Goal: Task Accomplishment & Management: Use online tool/utility

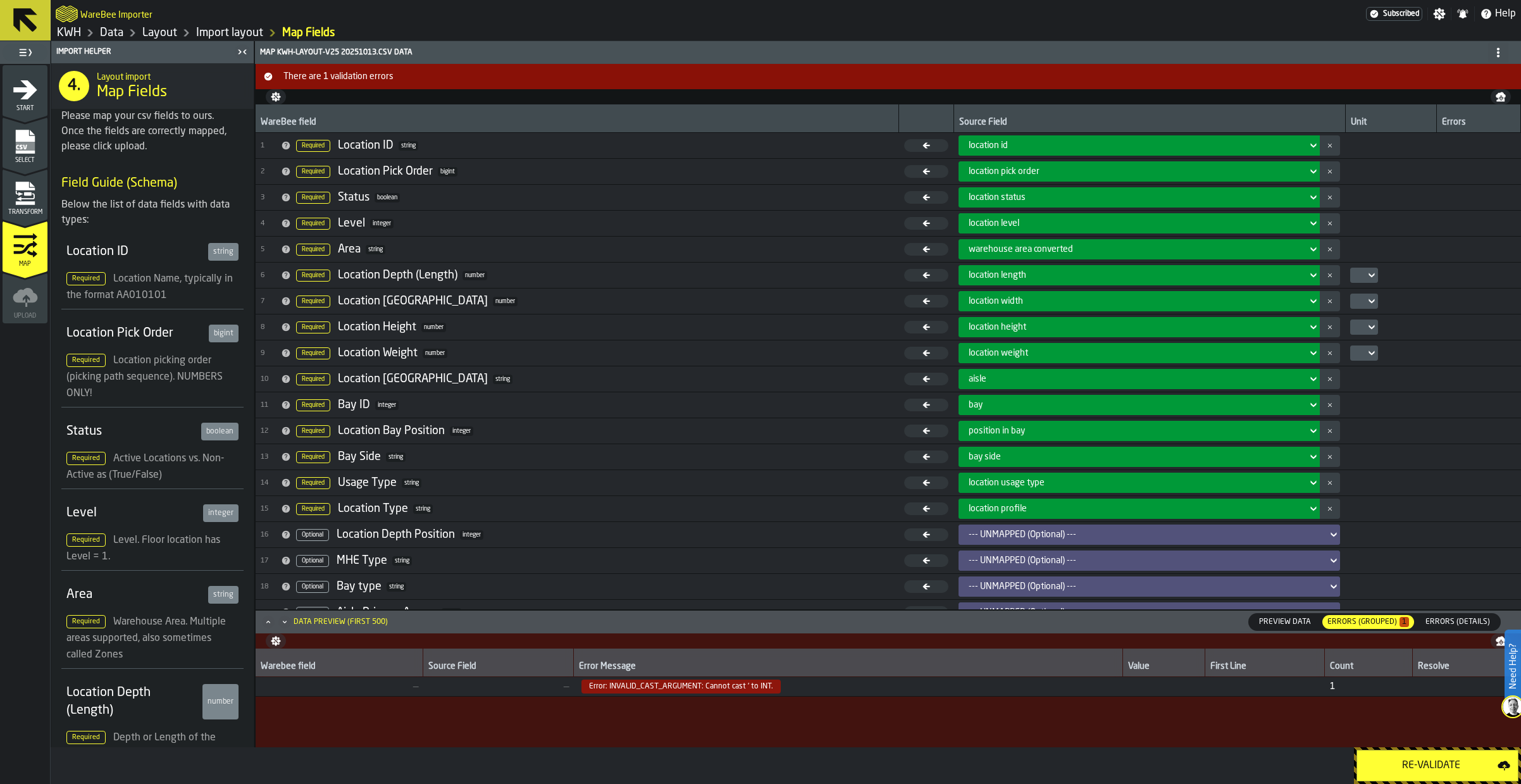
scroll to position [886, 0]
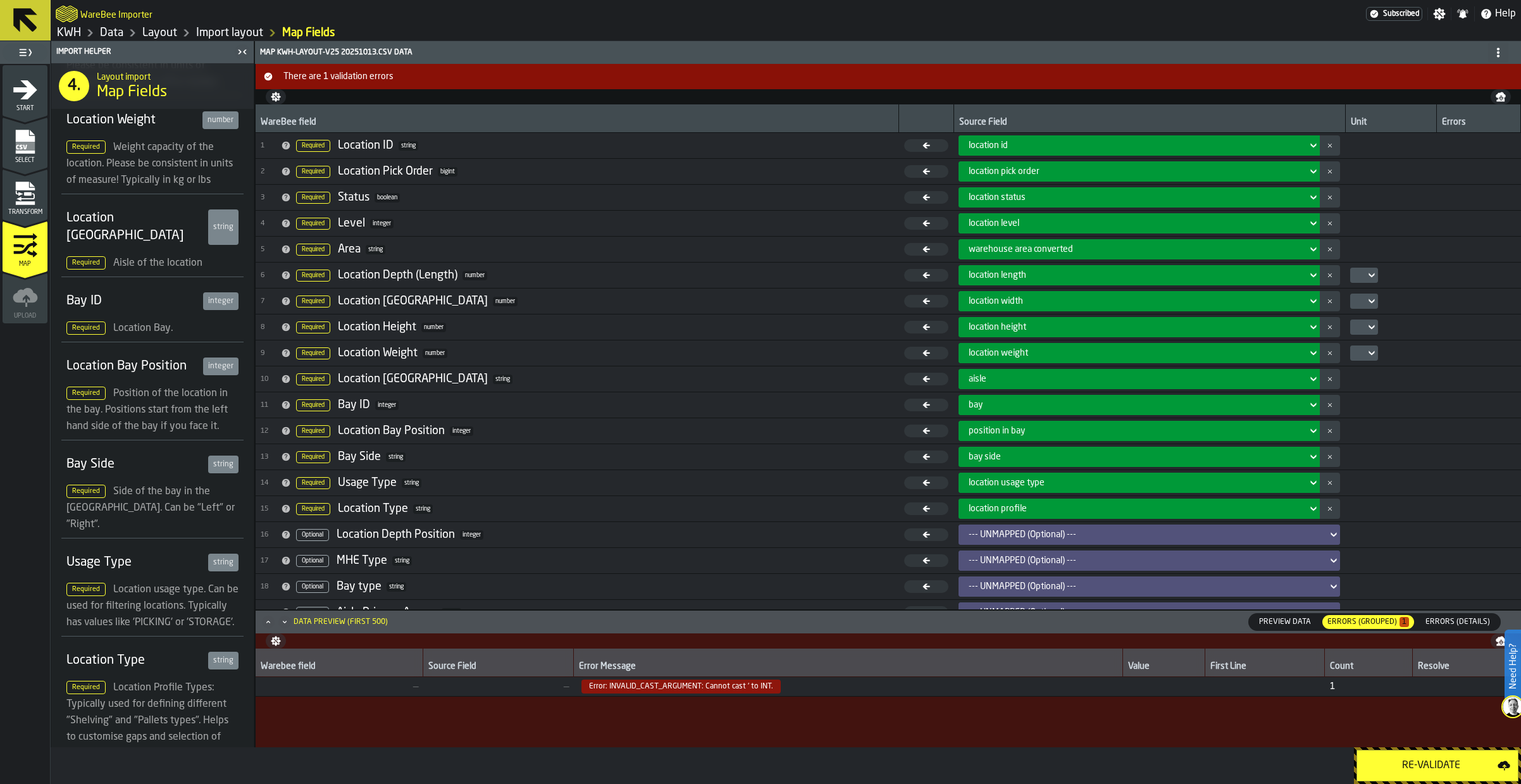
click at [35, 418] on div "1 Start 2 Select 2 Transform 3 Map 4 Upload" at bounding box center [25, 424] width 50 height 720
click at [108, 33] on link "Data" at bounding box center [111, 33] width 24 height 14
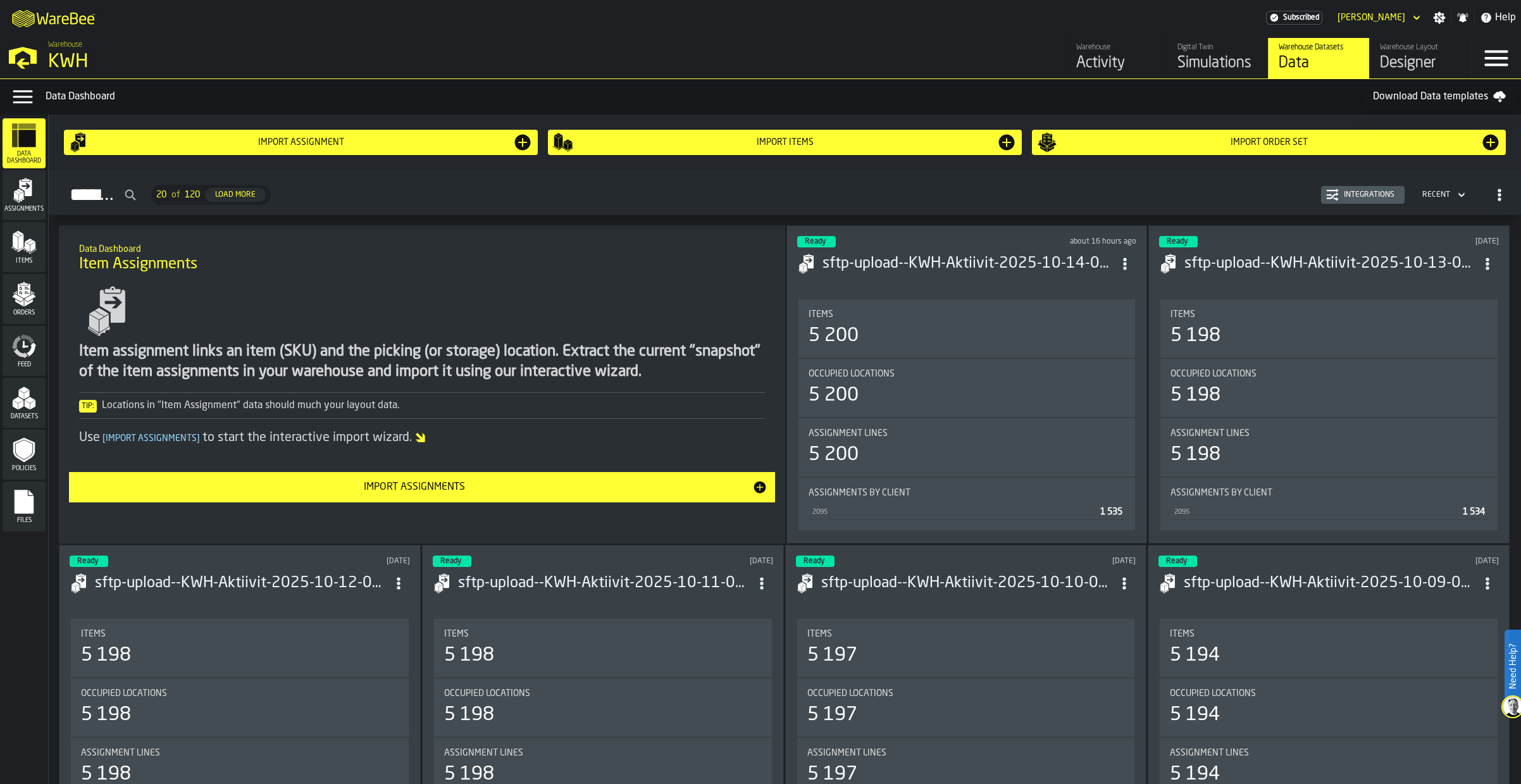
click at [5, 505] on div "Files" at bounding box center [24, 506] width 43 height 35
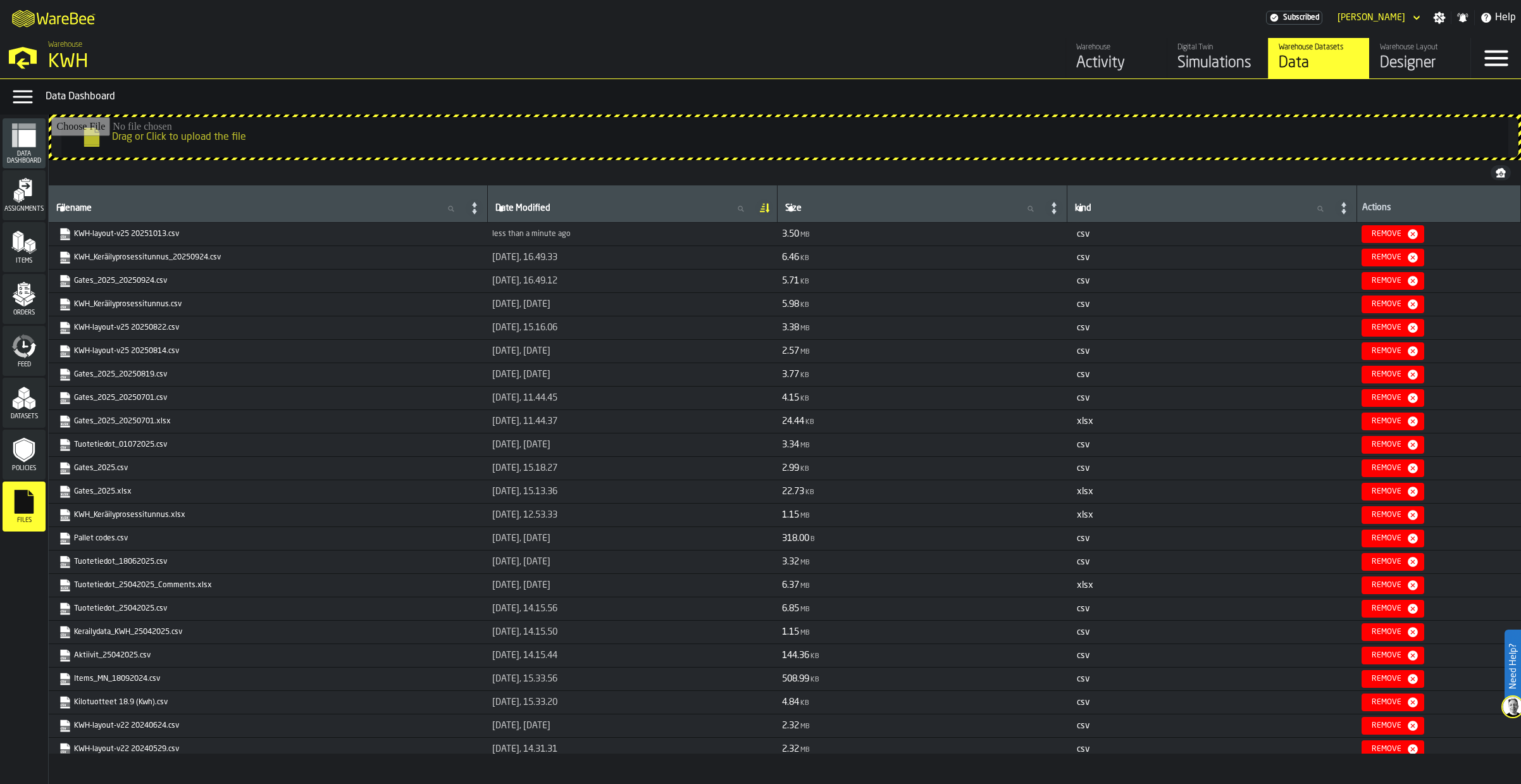
click at [1219, 54] on div "Simulations" at bounding box center [1218, 64] width 80 height 20
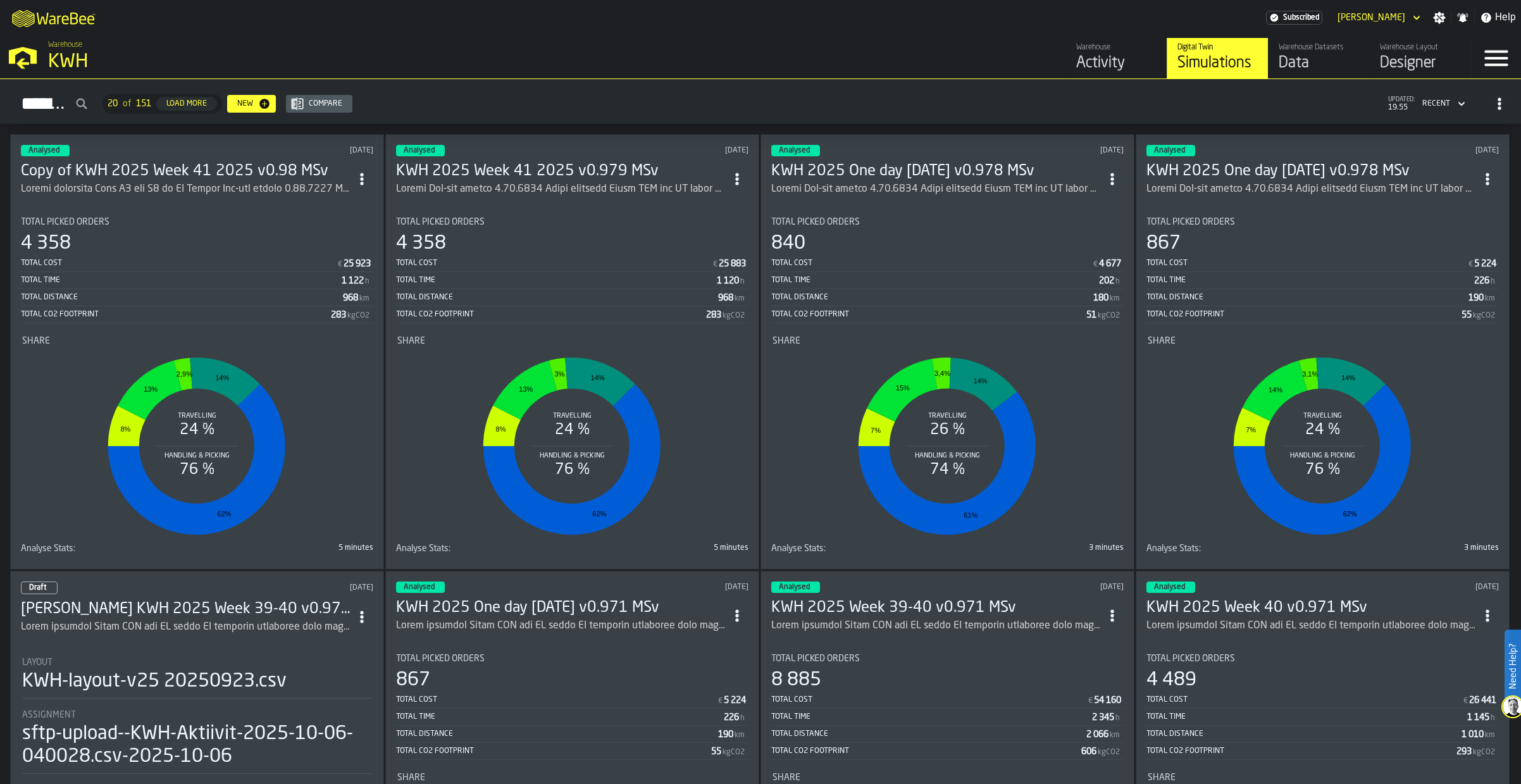
click at [163, 166] on h3 "Copy of KWH 2025 Week 41 2025 v0.98 MSv" at bounding box center [186, 172] width 330 height 20
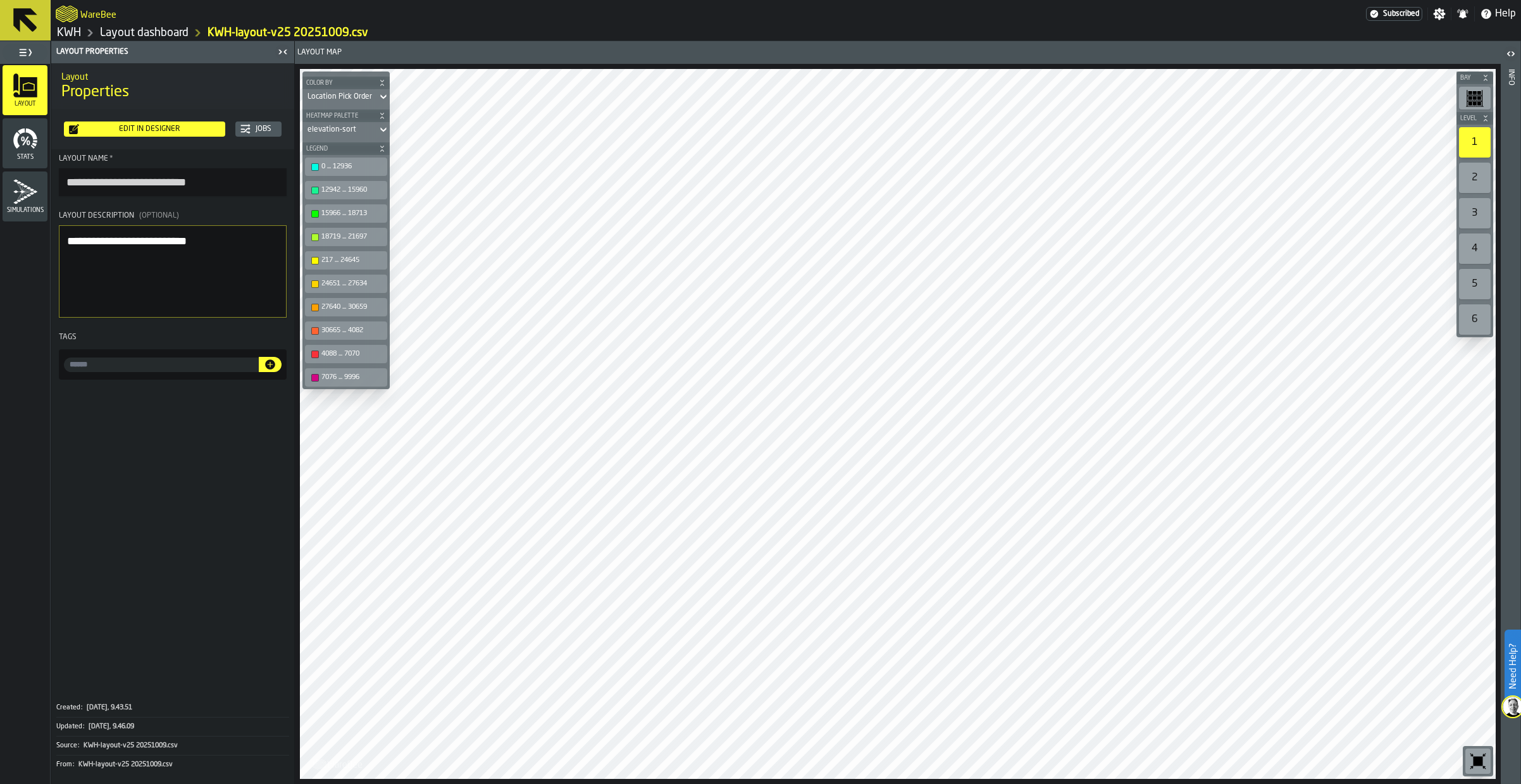
click at [160, 39] on link "Layout dashboard" at bounding box center [144, 33] width 89 height 14
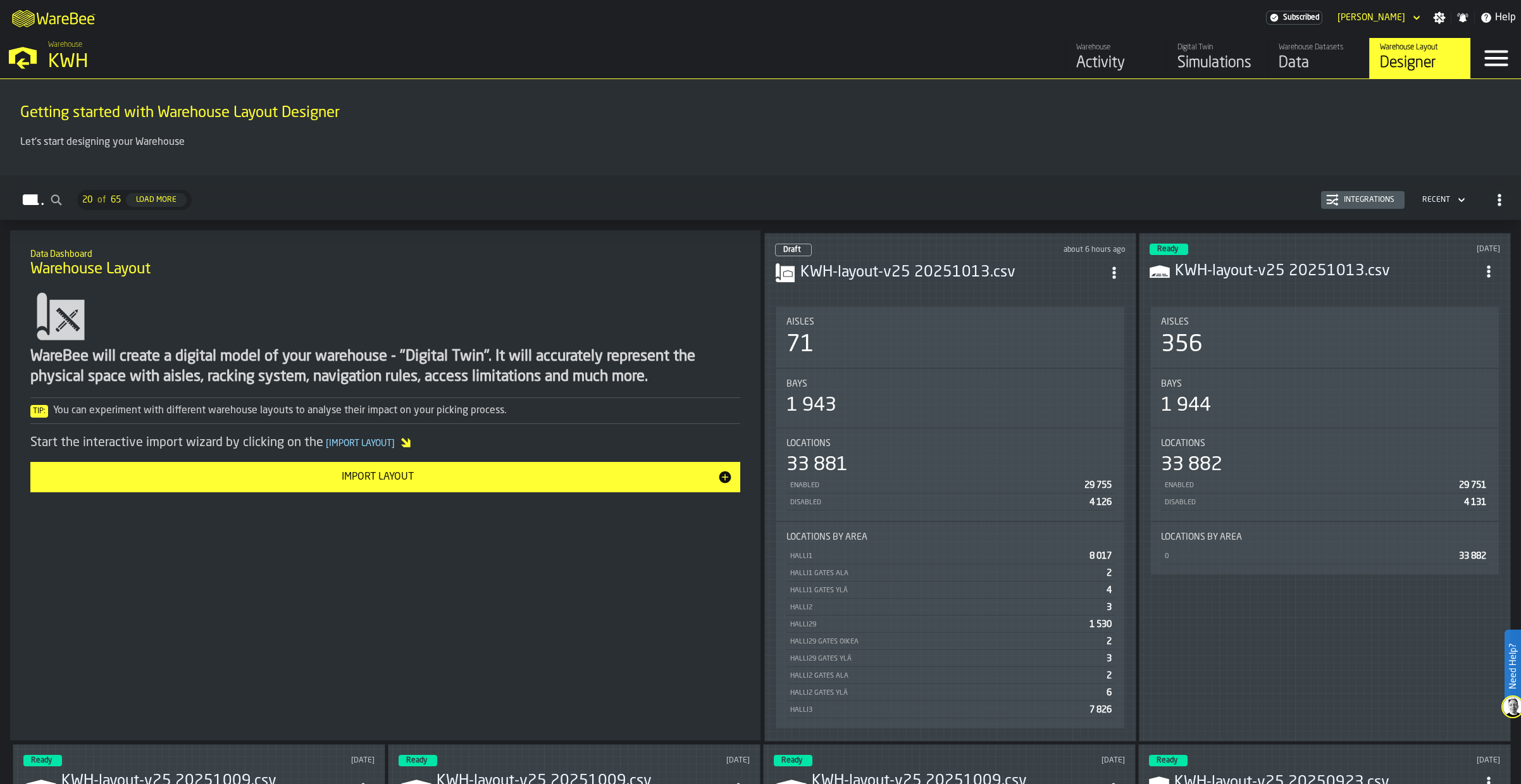
click at [980, 273] on h3 "KWH-layout-v25 20251013.csv" at bounding box center [951, 273] width 302 height 20
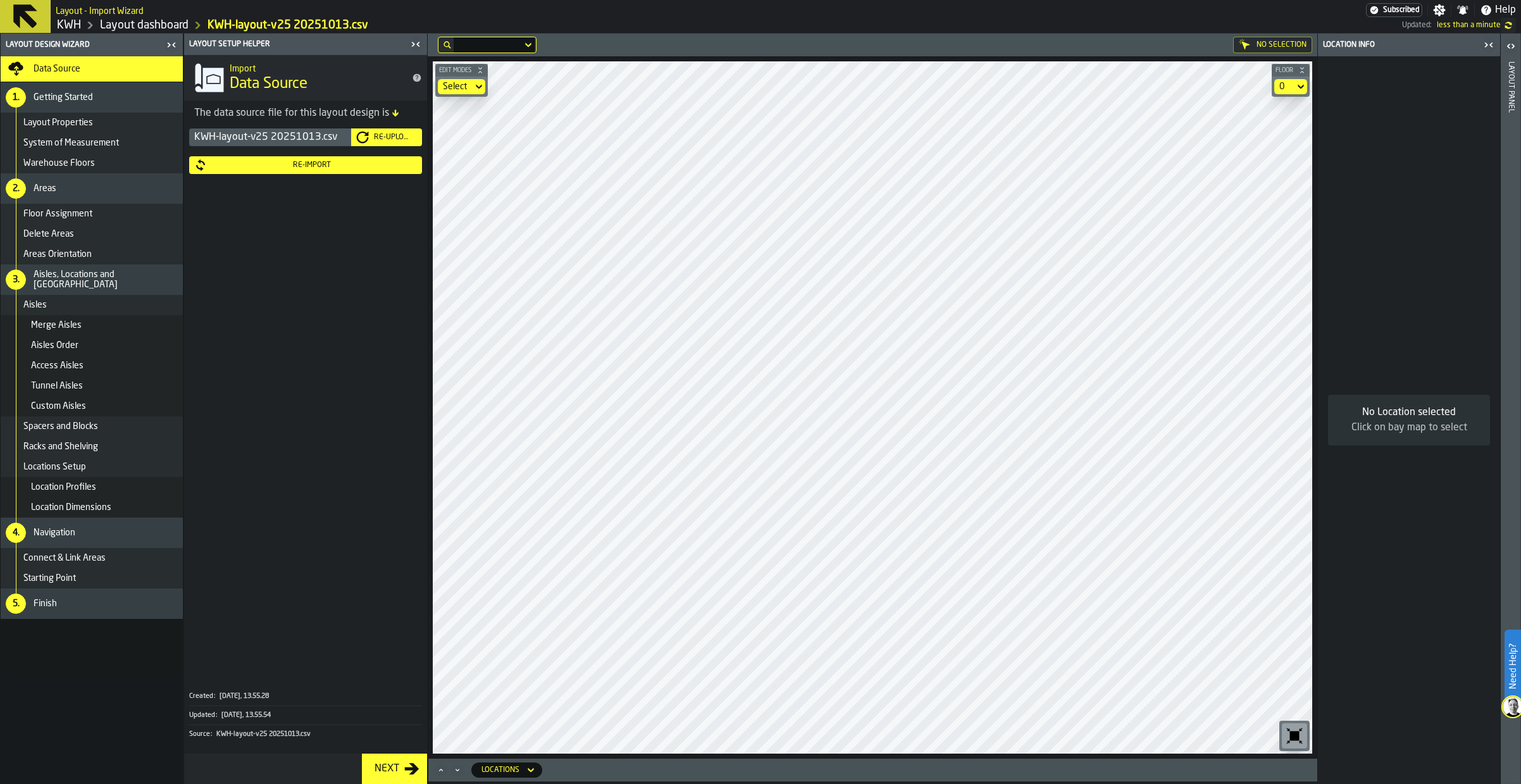
click at [1354, 159] on div "No Location selected Click on bay map to select" at bounding box center [1410, 420] width 182 height 727
click at [403, 135] on div "Re-Upload" at bounding box center [392, 137] width 48 height 9
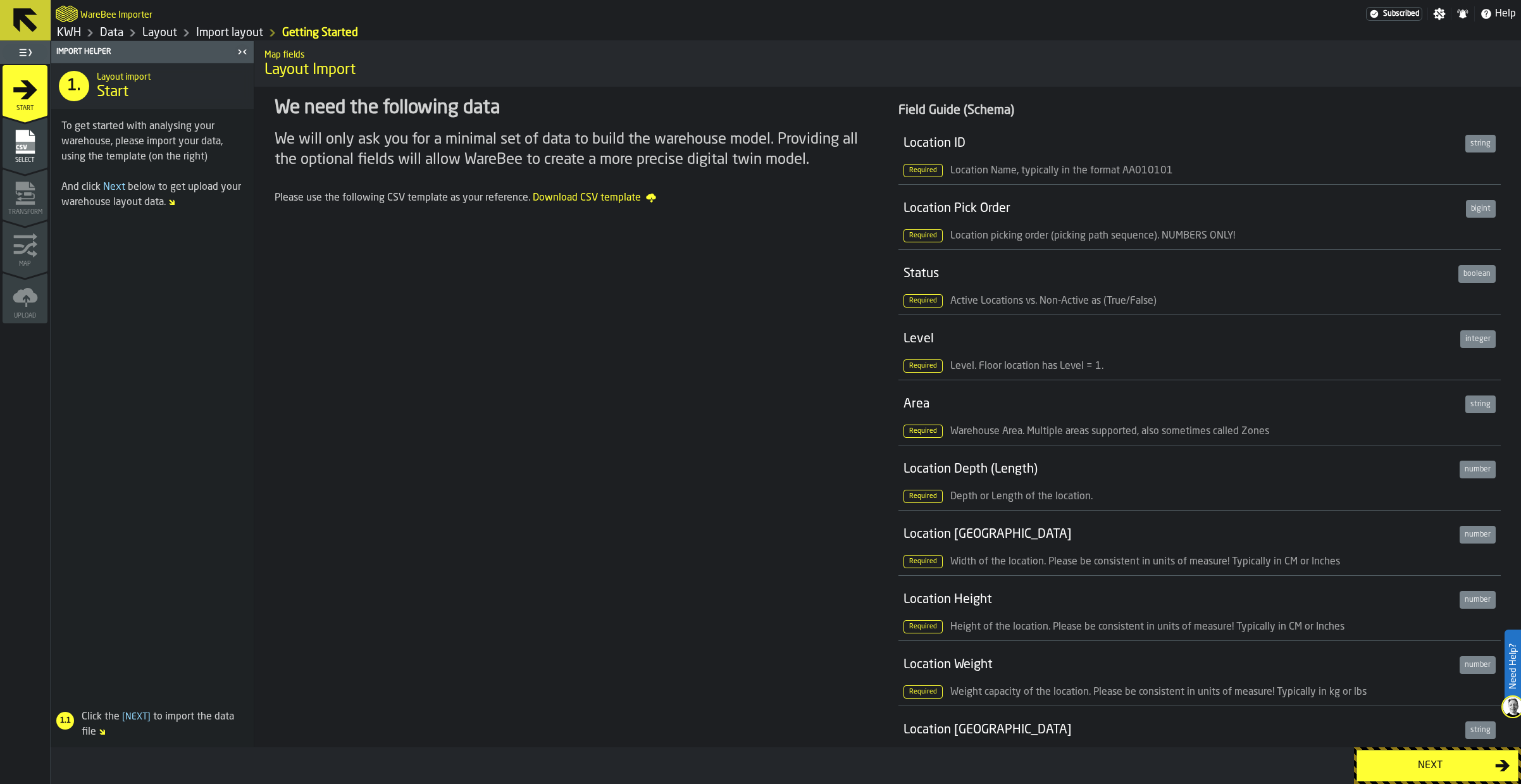
click at [1415, 759] on div "Next" at bounding box center [1430, 765] width 130 height 15
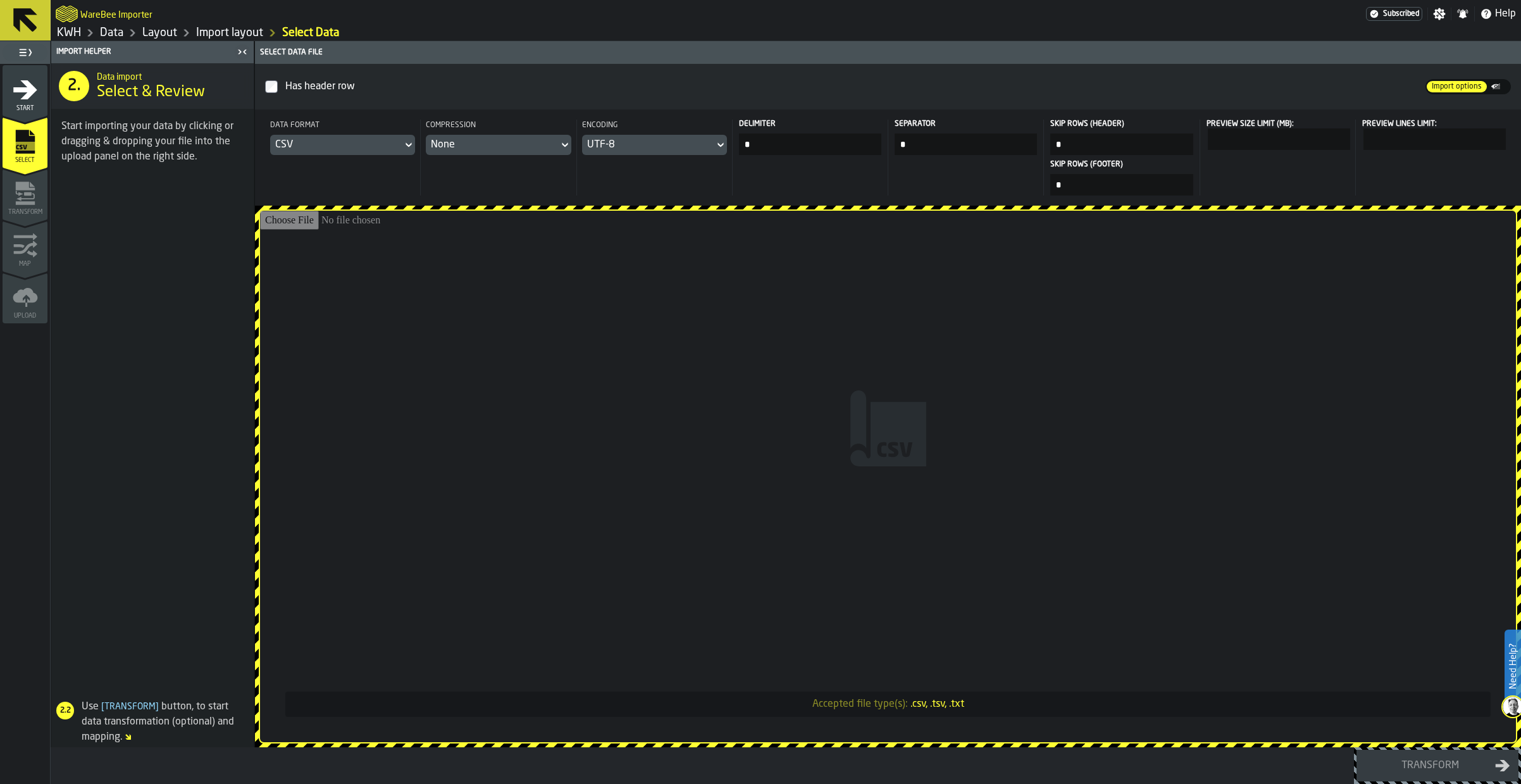
type input "**********"
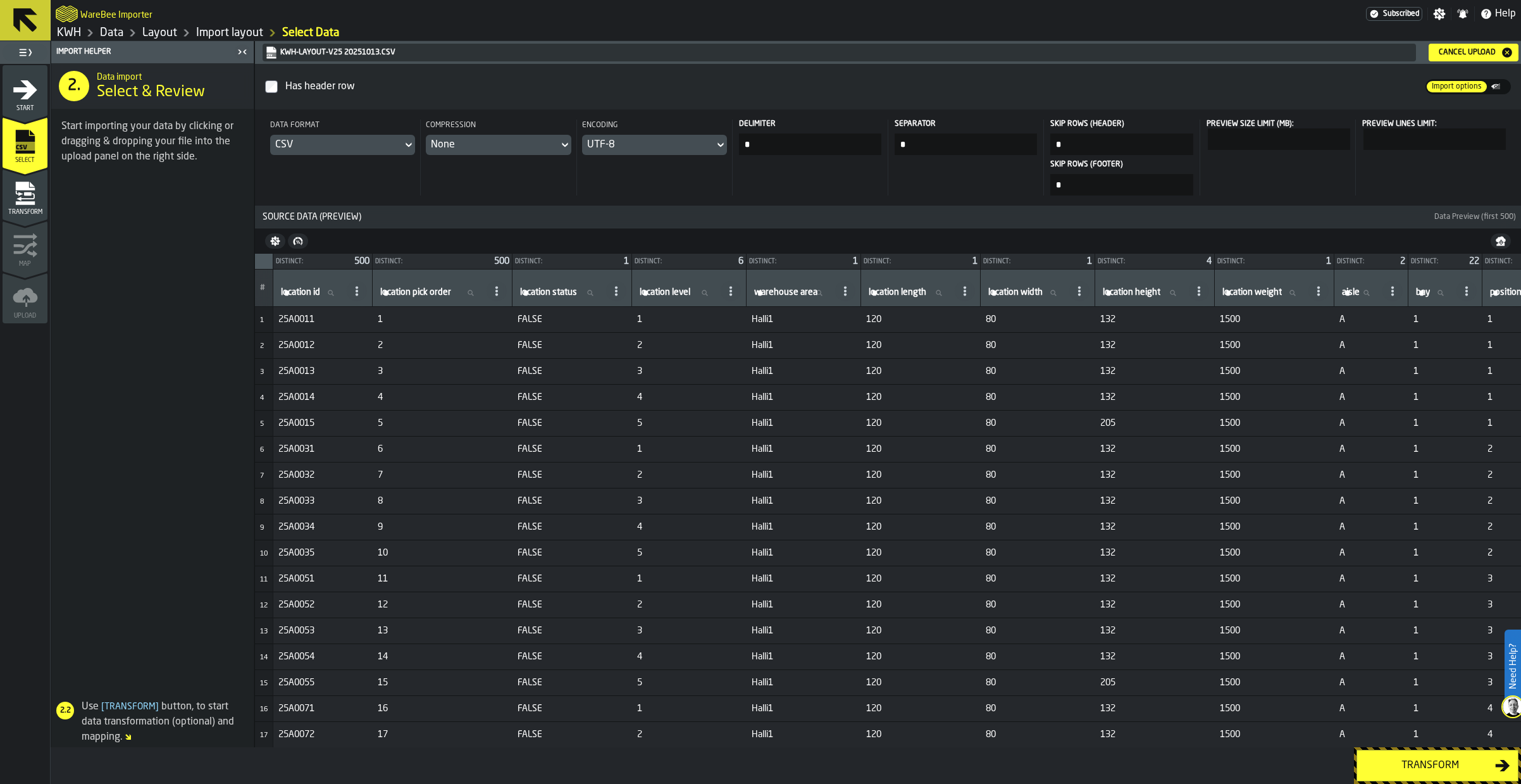
click at [1426, 759] on div "Transform" at bounding box center [1430, 765] width 130 height 15
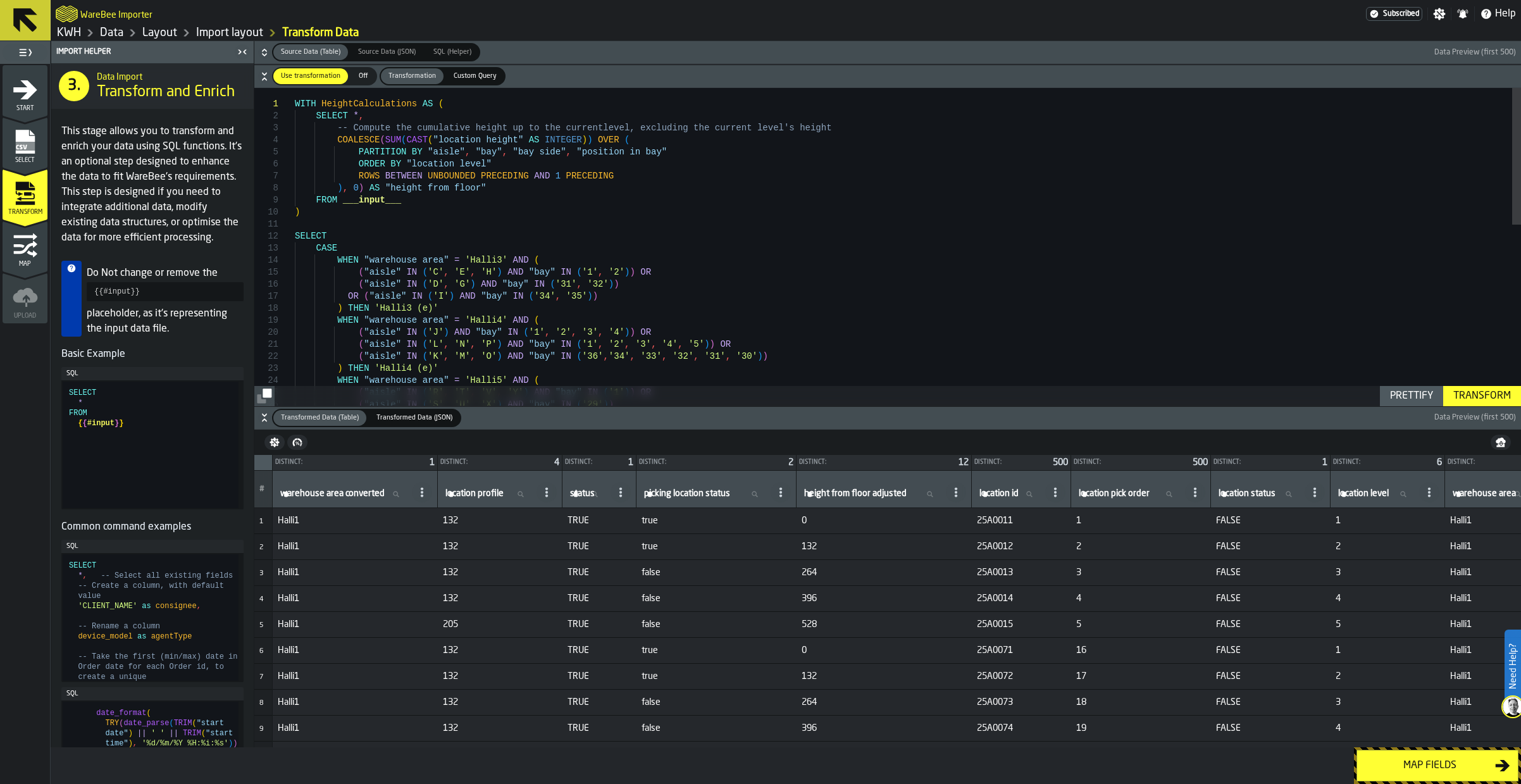
click at [1434, 770] on div "Map fields" at bounding box center [1430, 765] width 130 height 15
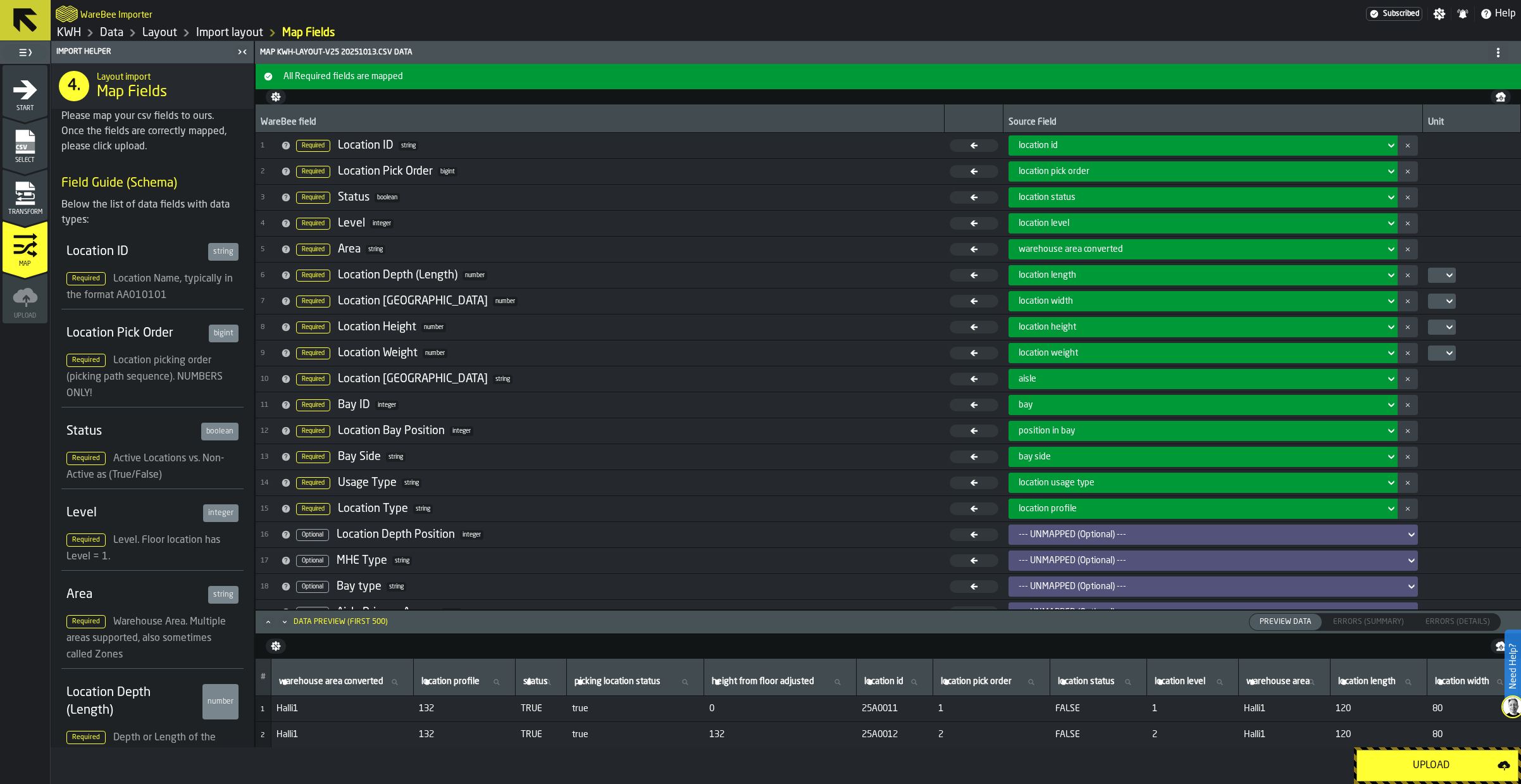
click at [1427, 768] on div "Upload" at bounding box center [1431, 765] width 133 height 15
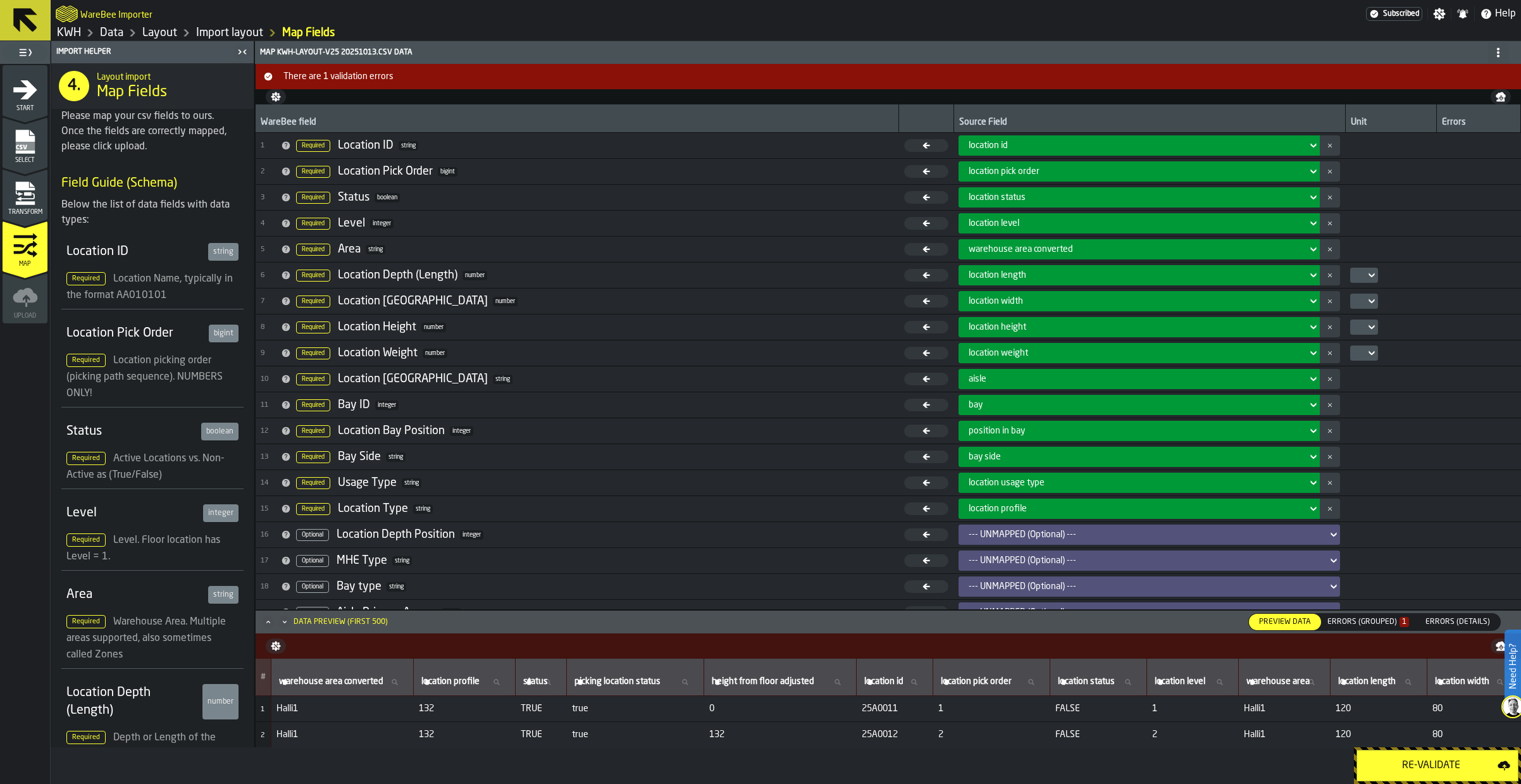
click at [1391, 621] on div "Errors (Grouped) 1" at bounding box center [1369, 622] width 82 height 9
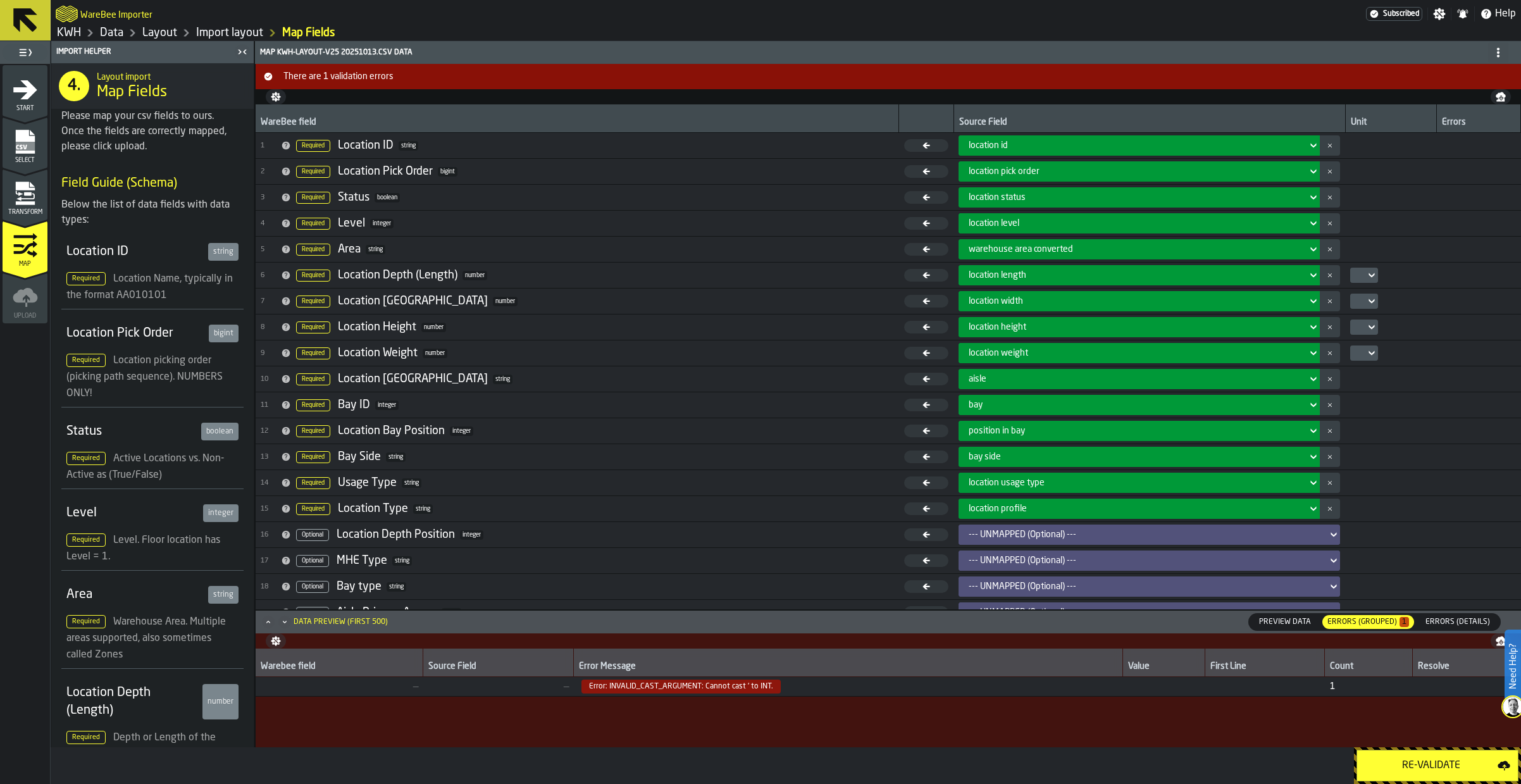
click at [1465, 616] on span "Errors (Details)" at bounding box center [1457, 622] width 75 height 12
click at [116, 32] on link "Data" at bounding box center [111, 33] width 24 height 14
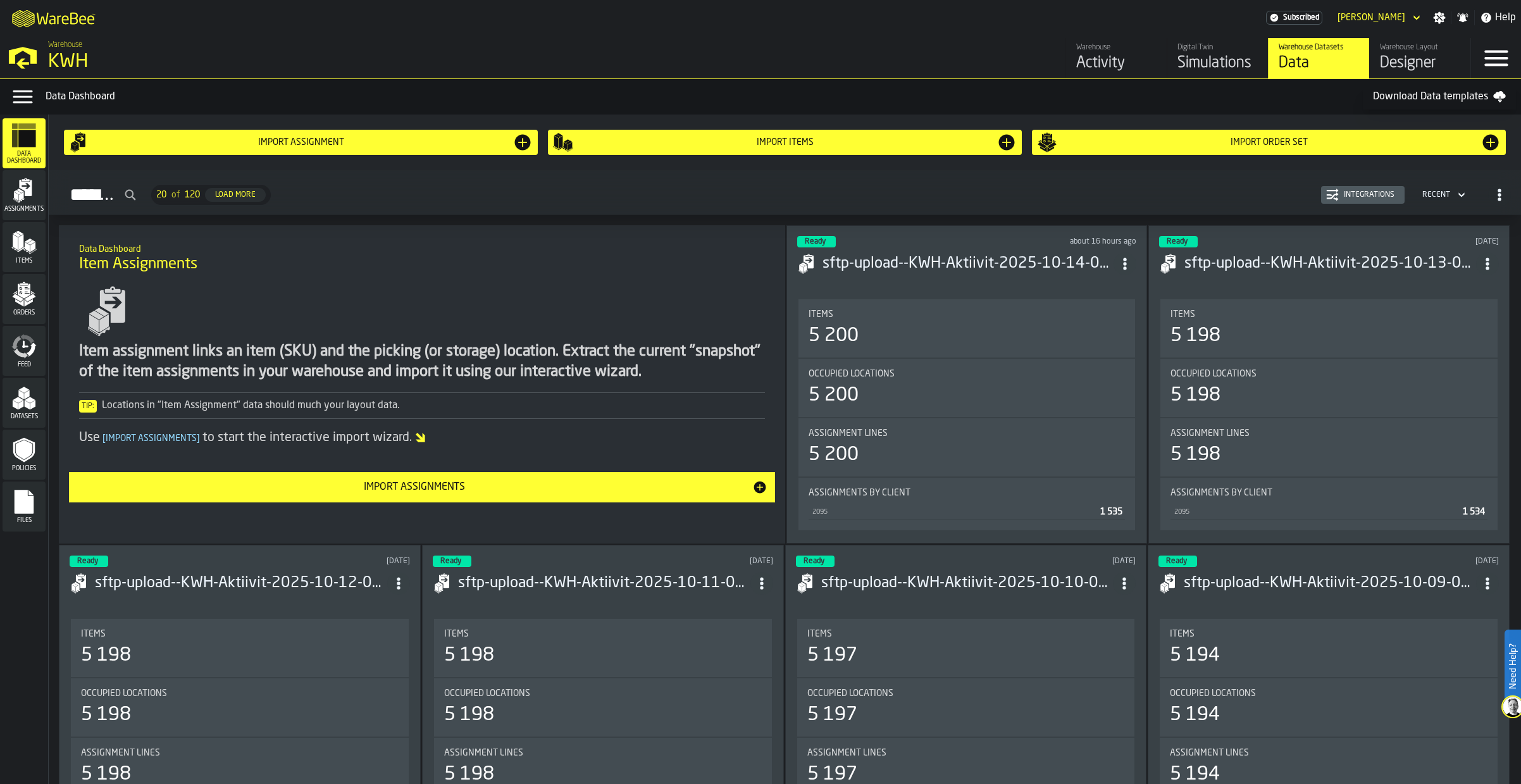
click at [27, 515] on div "Files" at bounding box center [24, 506] width 43 height 35
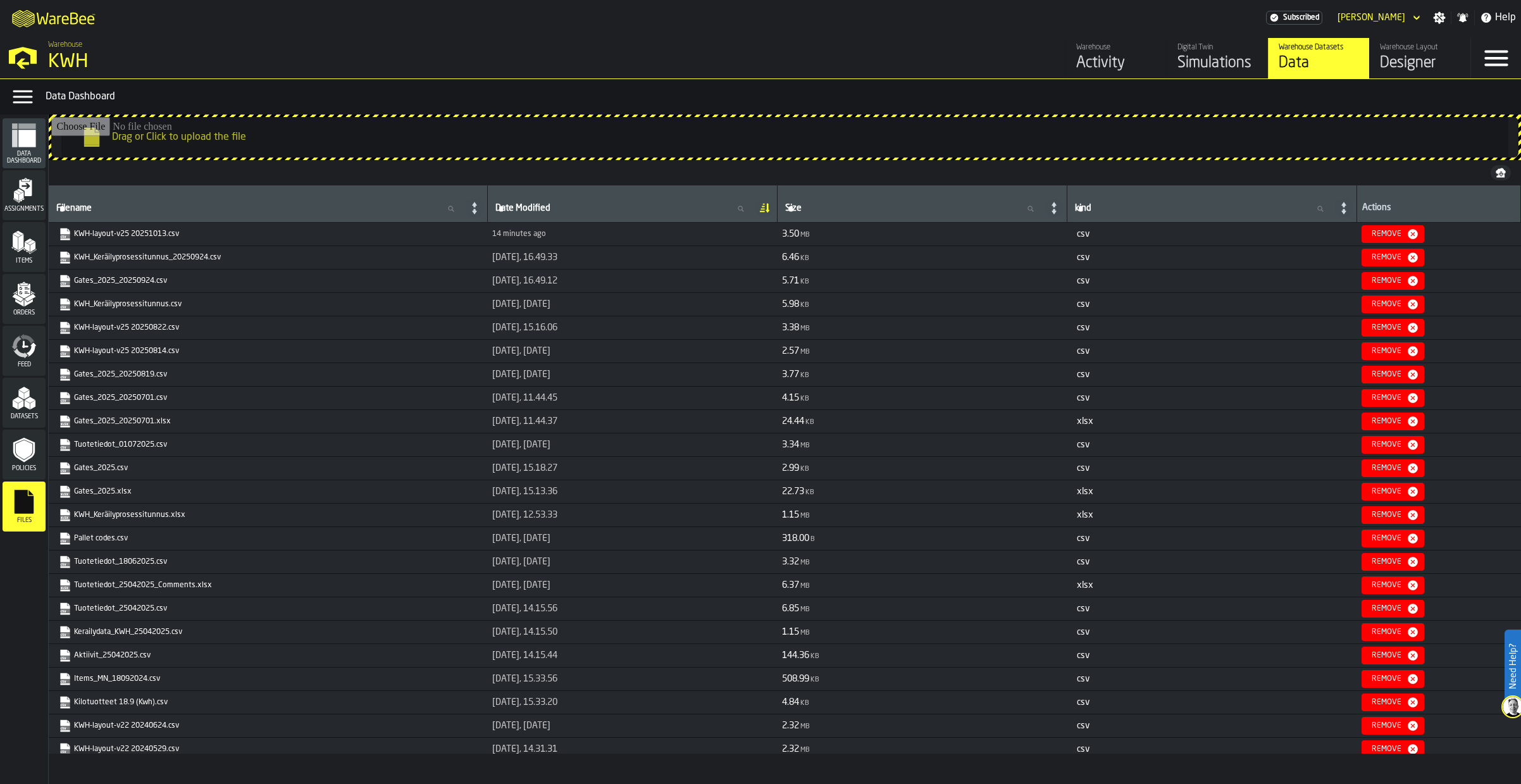
click at [1402, 51] on div "Warehouse Layout" at bounding box center [1421, 47] width 80 height 9
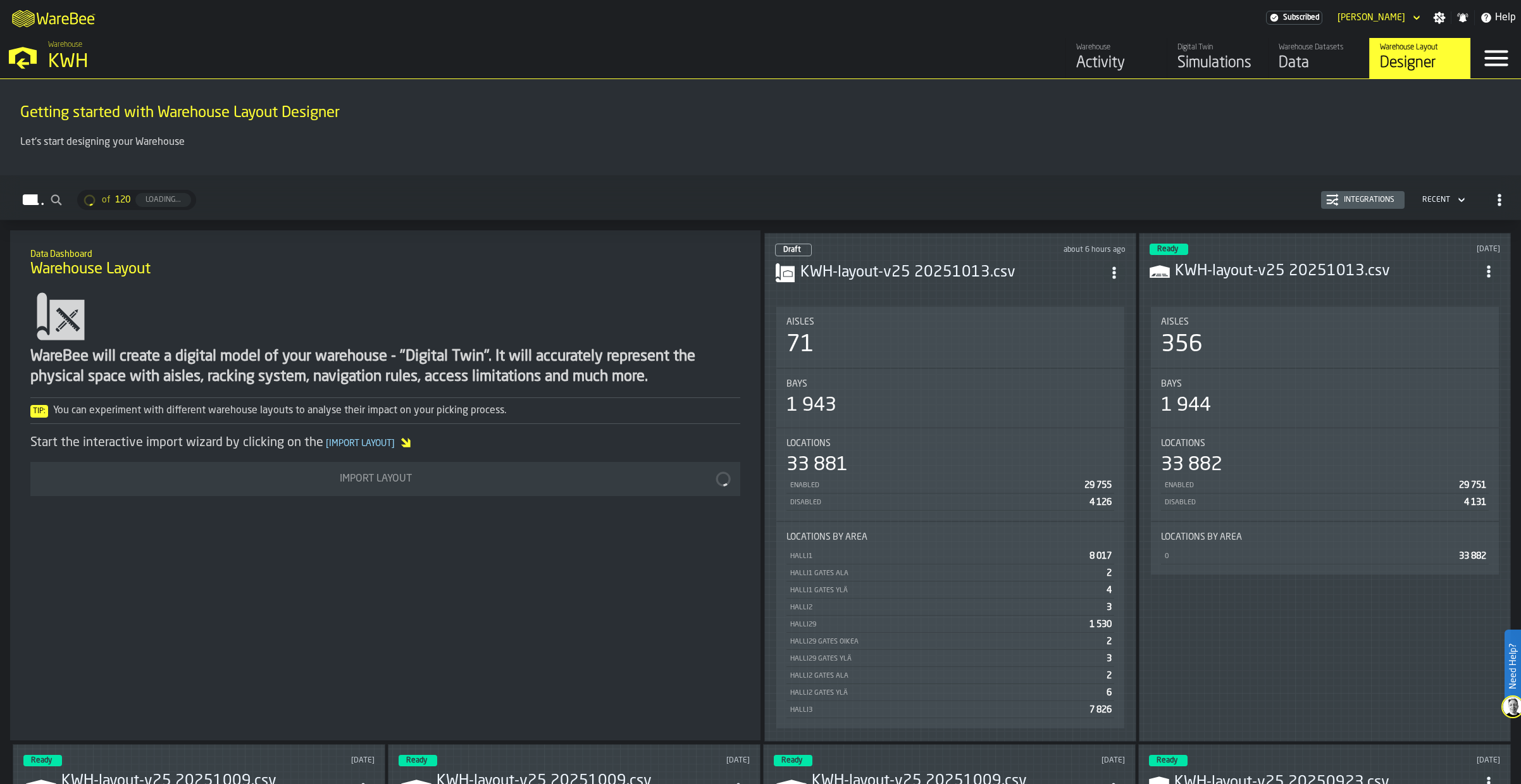
click at [979, 273] on h3 "KWH-layout-v25 20251013.csv" at bounding box center [951, 273] width 302 height 20
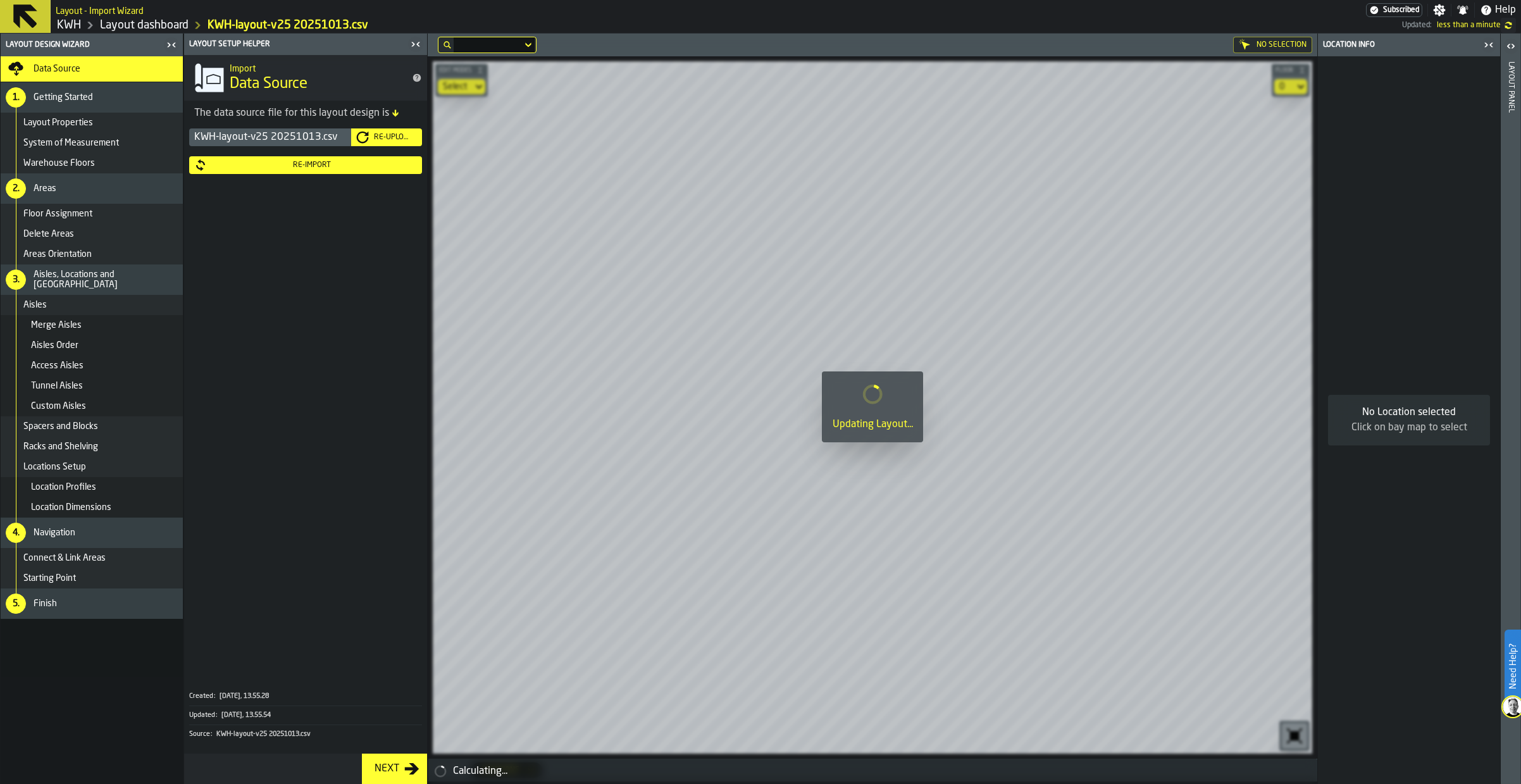
click at [380, 142] on div "Re-Upload" at bounding box center [392, 137] width 48 height 9
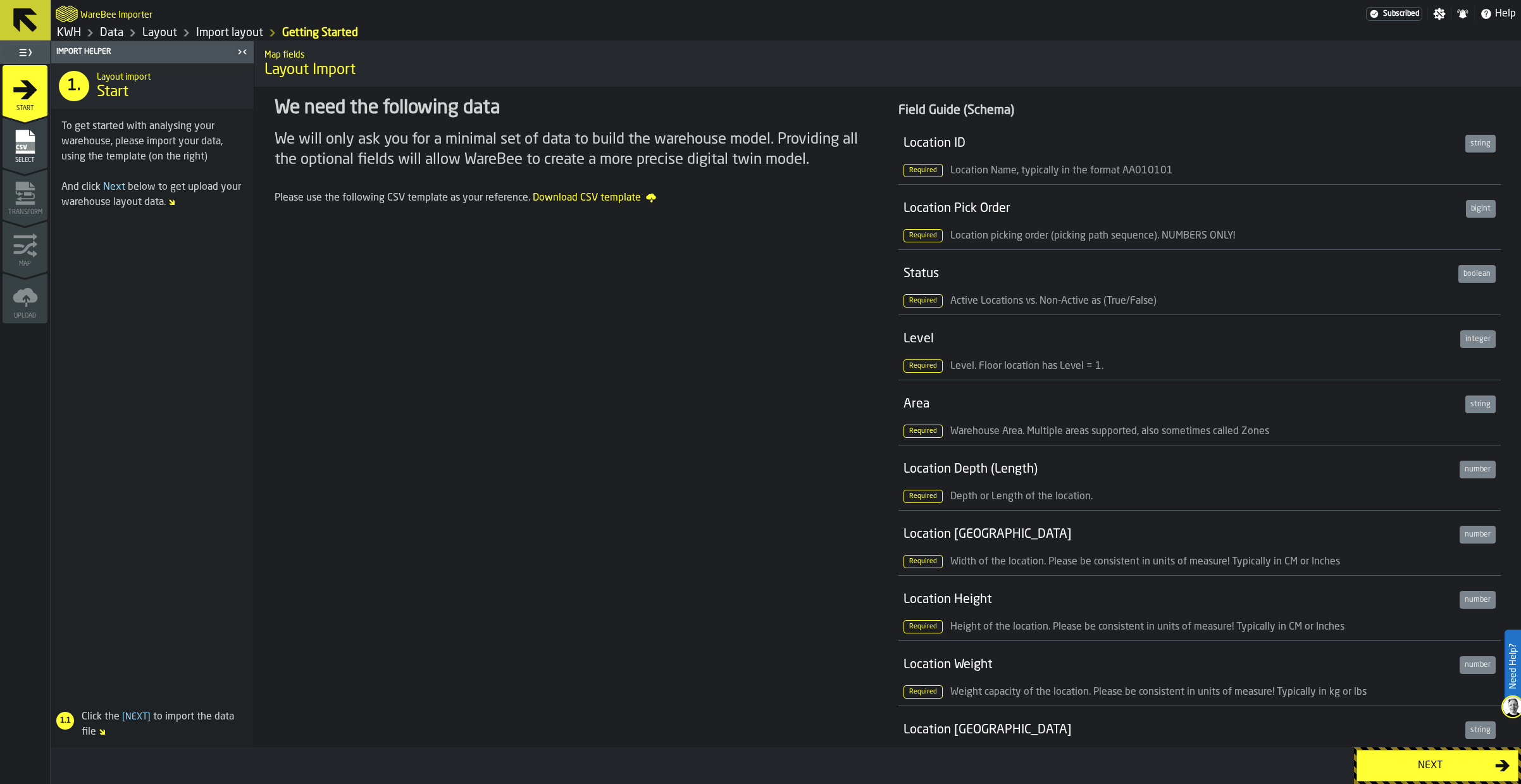
click at [1430, 767] on div "Next" at bounding box center [1430, 765] width 130 height 15
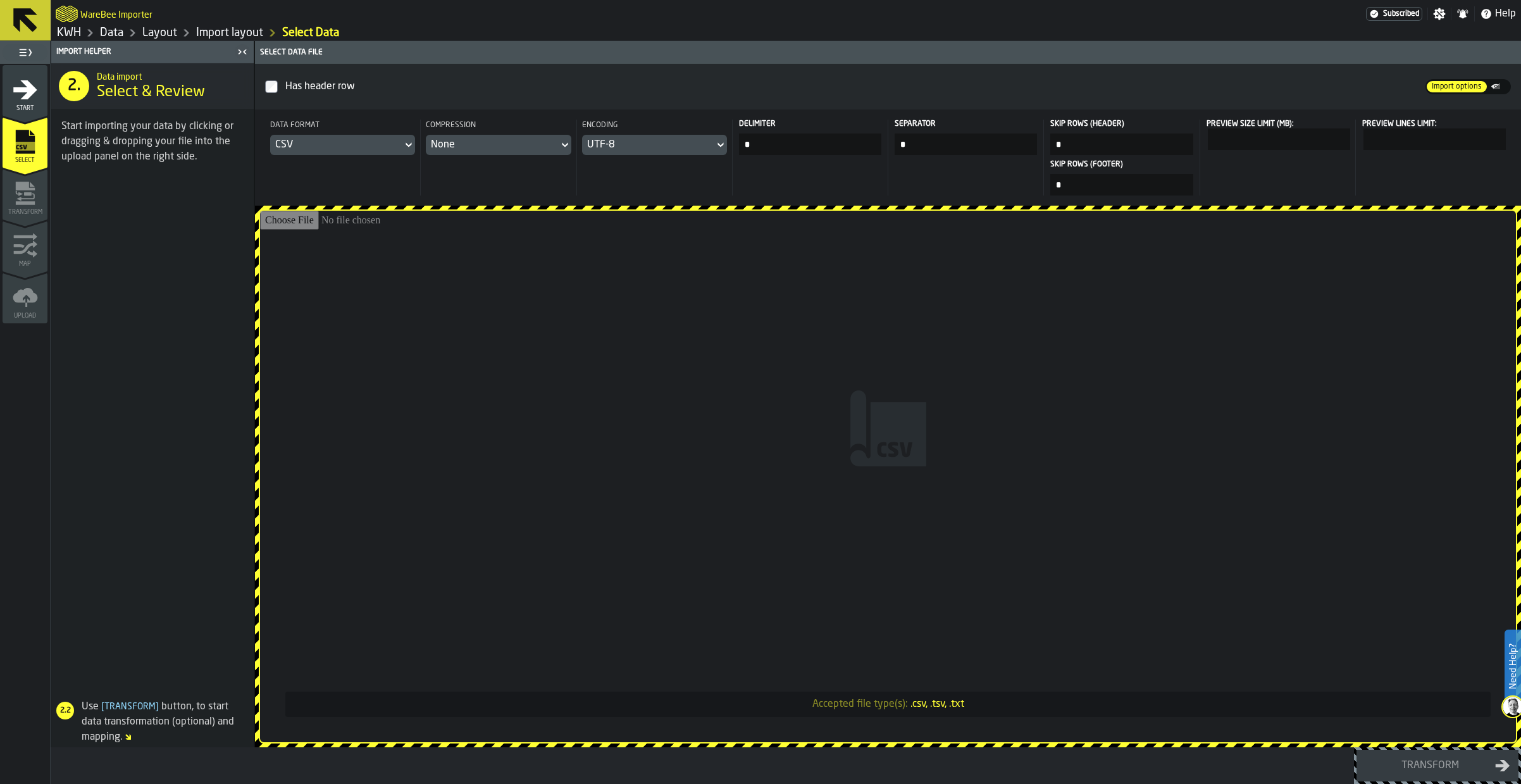
type input "**********"
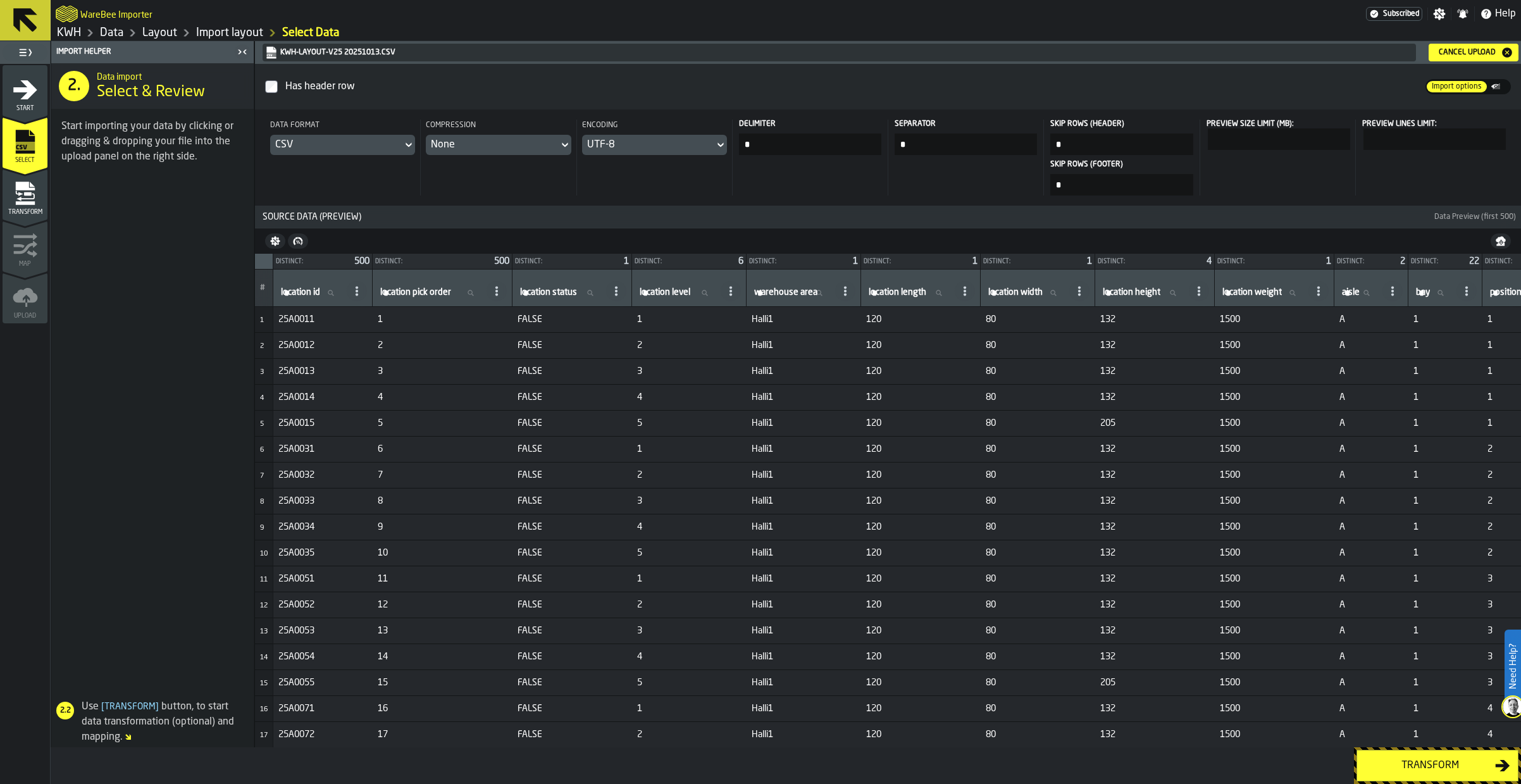
click at [1418, 764] on div "Transform" at bounding box center [1430, 765] width 130 height 15
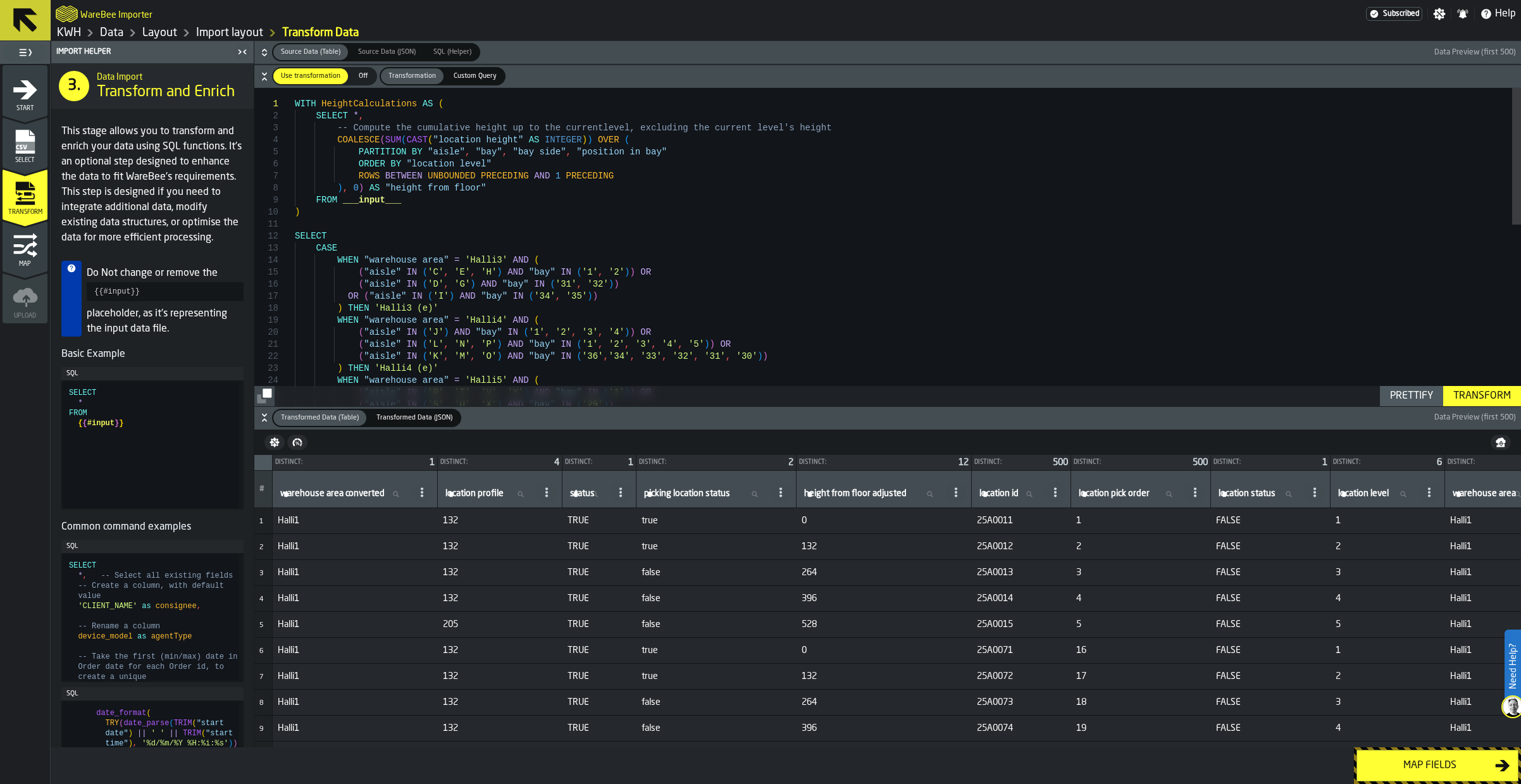
click at [1422, 763] on div "Map fields" at bounding box center [1430, 765] width 130 height 15
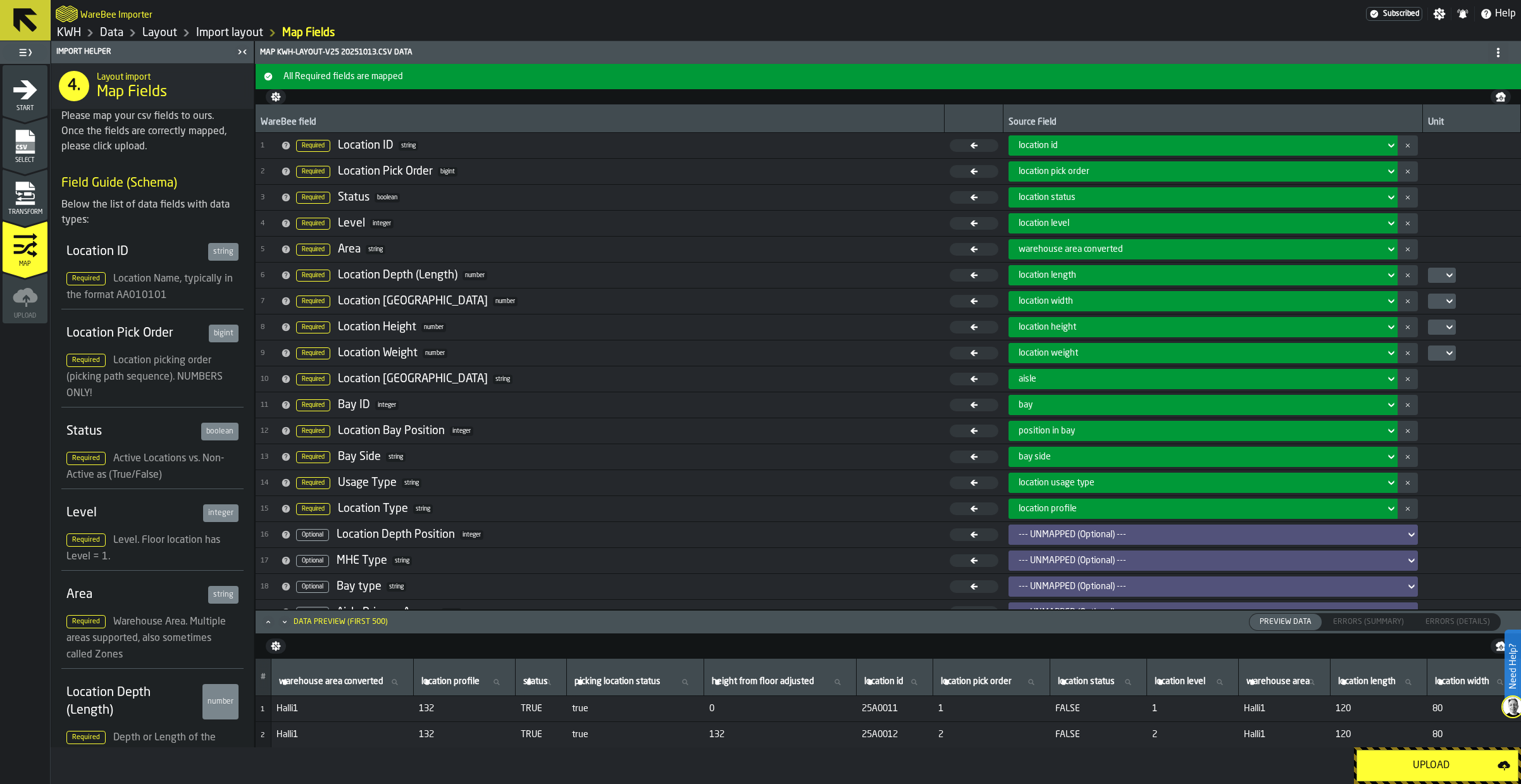
click at [1422, 763] on div "Upload" at bounding box center [1431, 765] width 133 height 15
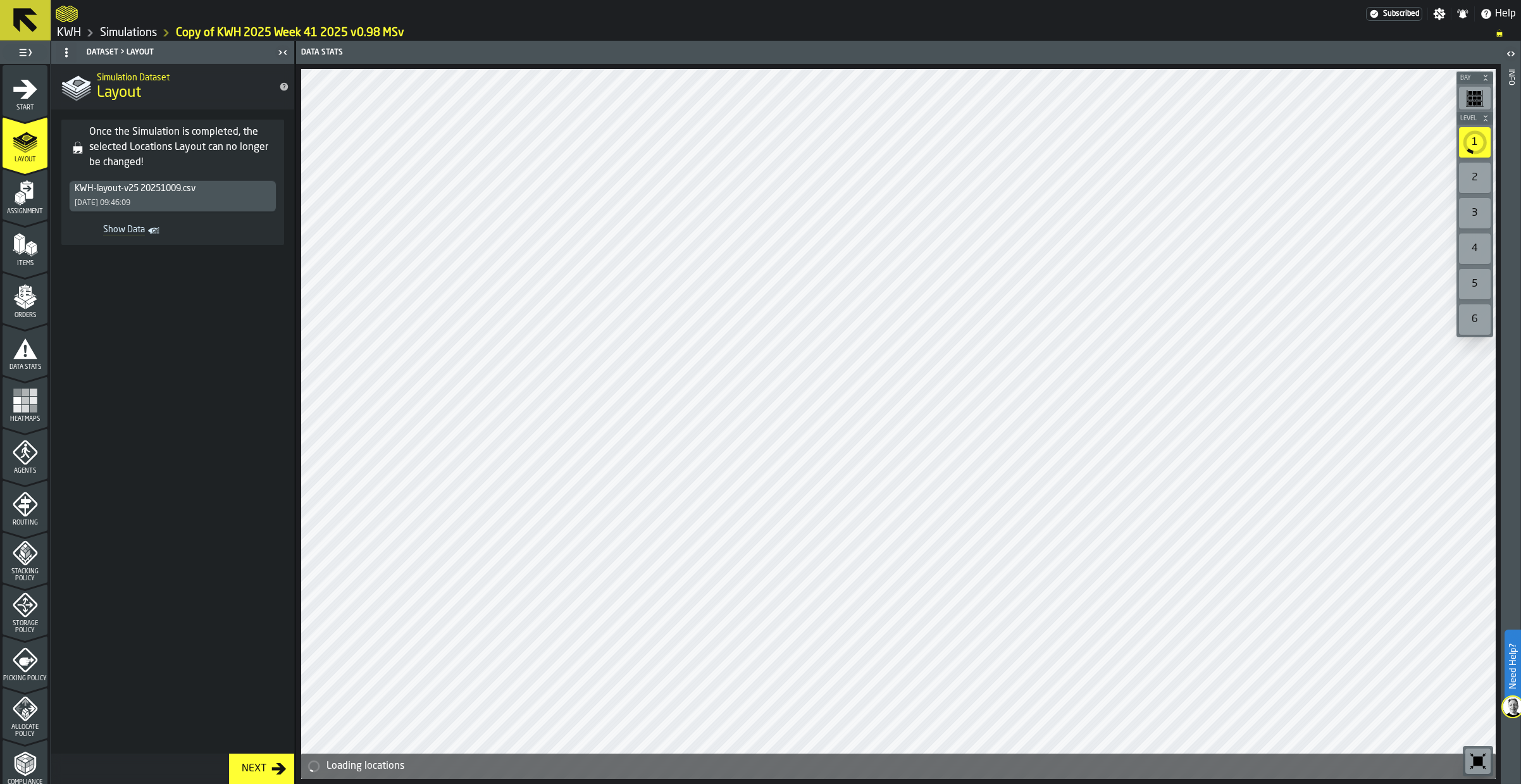
click at [126, 34] on link "Simulations" at bounding box center [128, 33] width 57 height 14
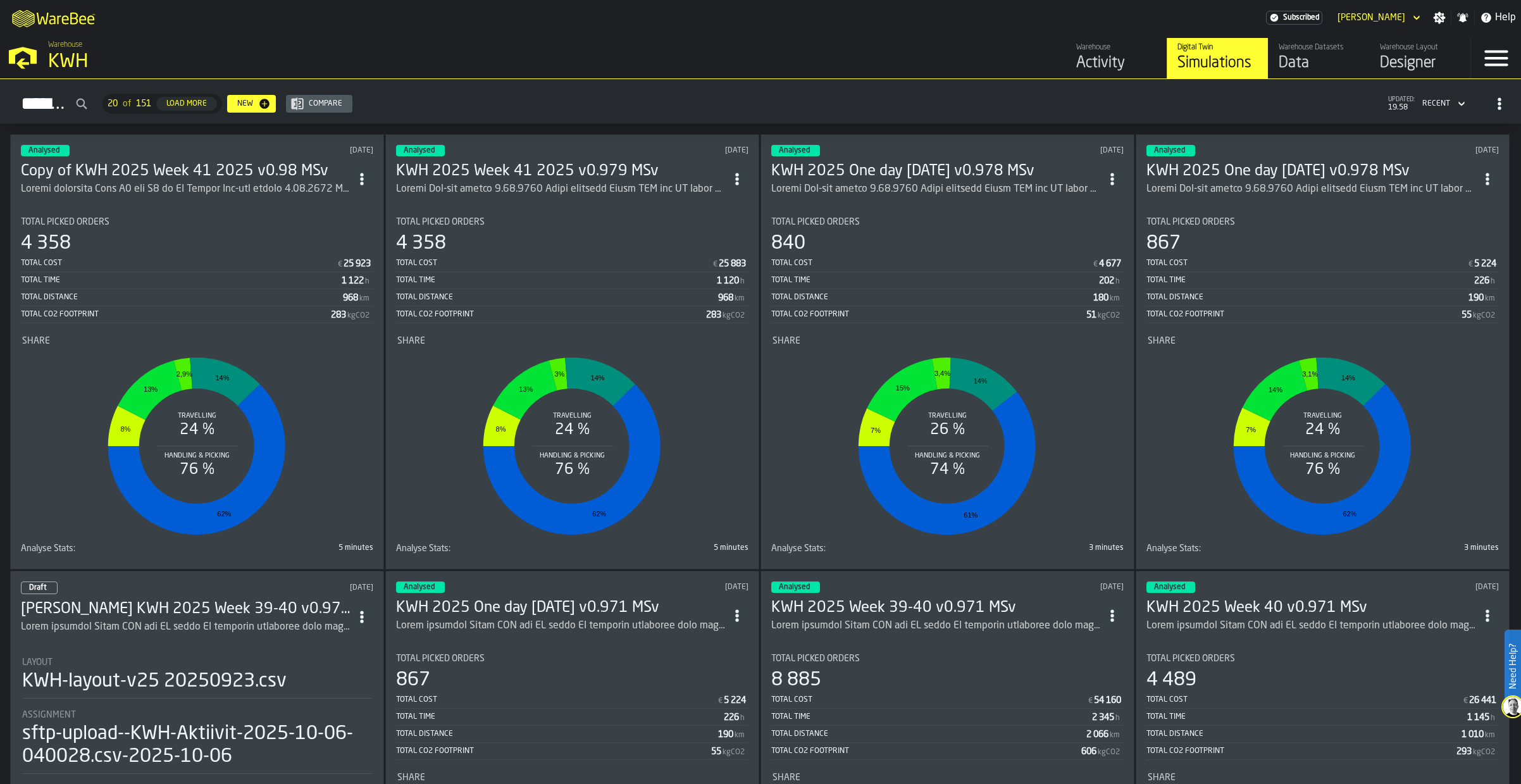
click at [1398, 44] on div "Warehouse Layout" at bounding box center [1421, 47] width 80 height 9
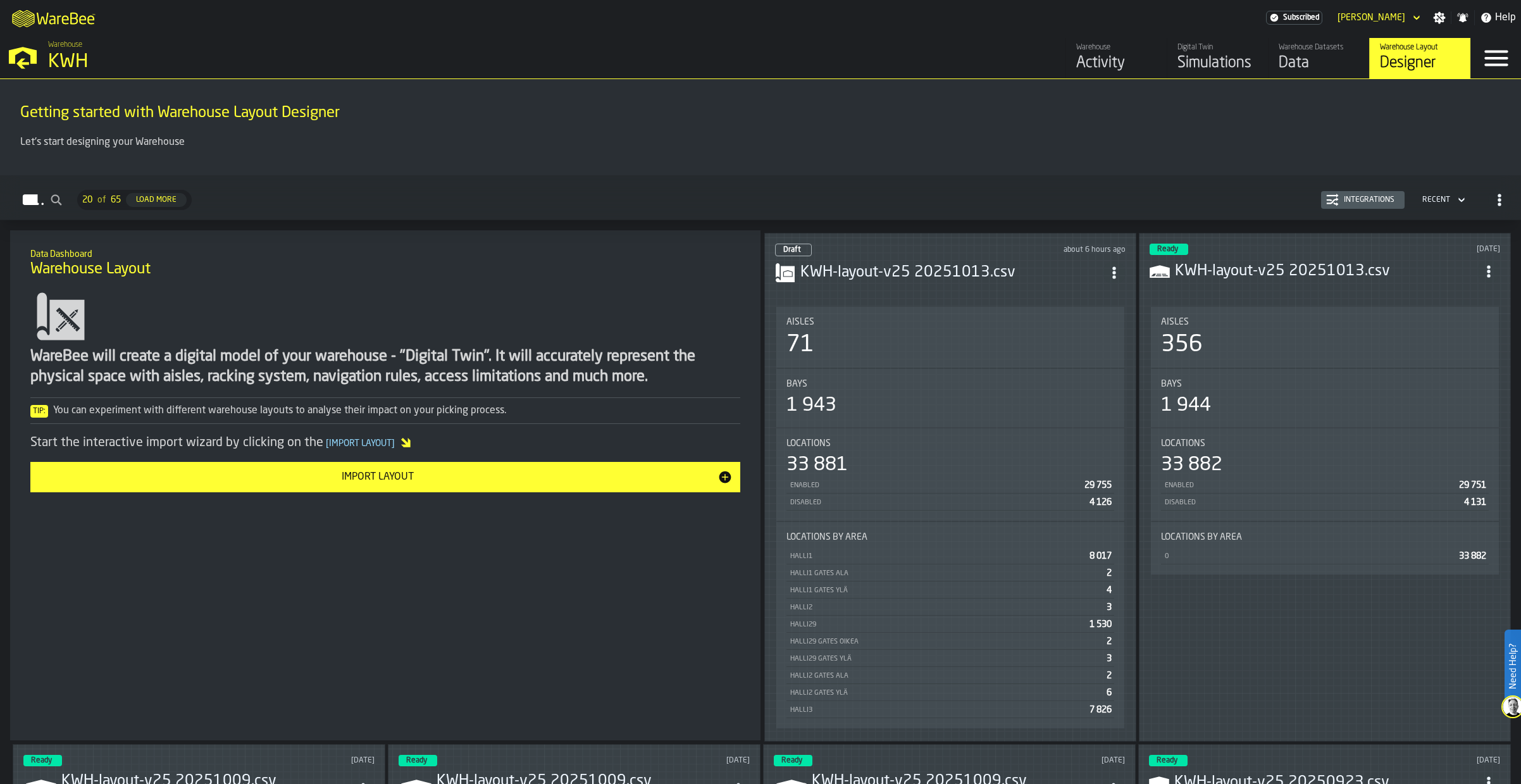
click at [937, 271] on h3 "KWH-layout-v25 20251013.csv" at bounding box center [951, 273] width 302 height 20
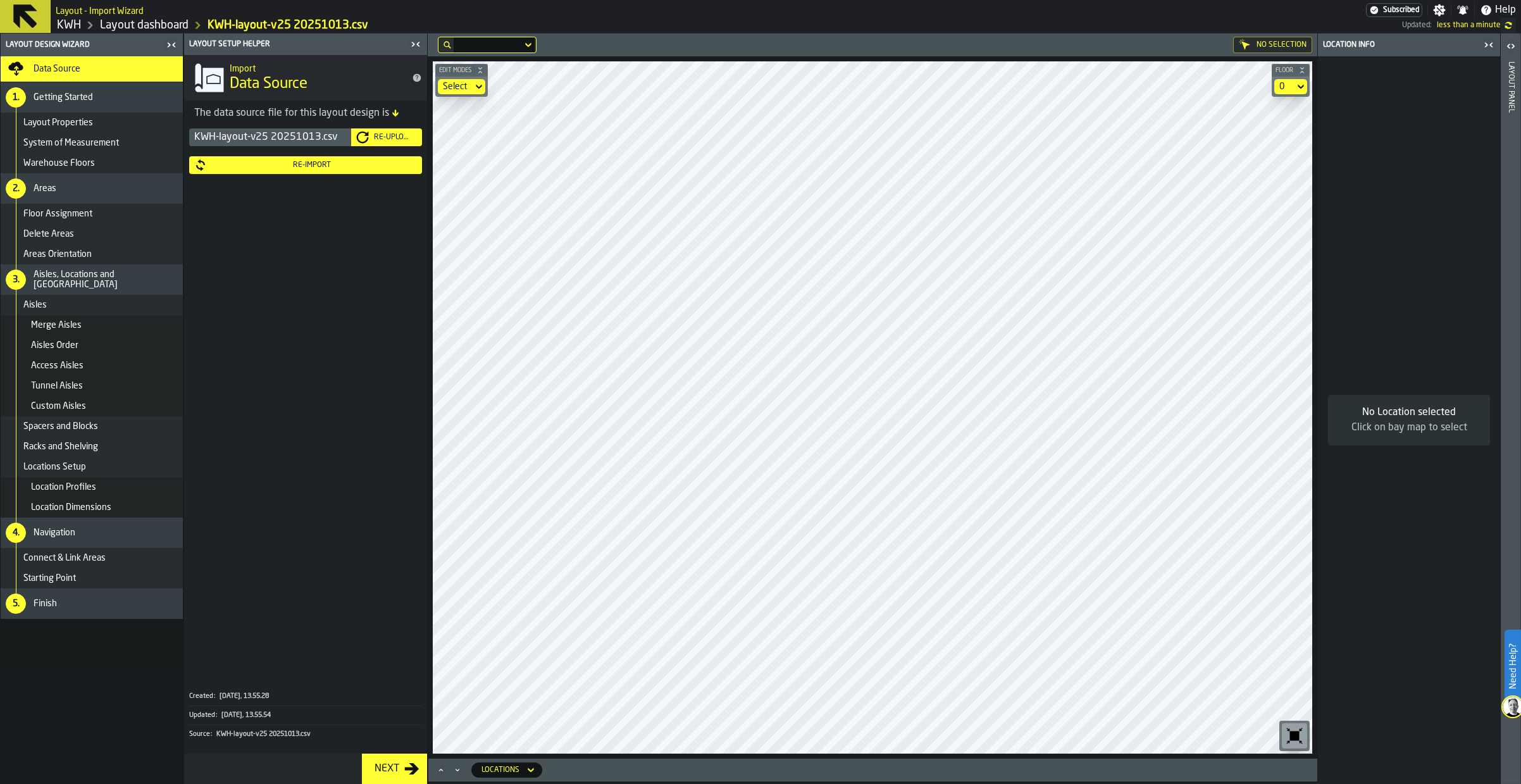
click at [154, 24] on link "Layout dashboard" at bounding box center [144, 25] width 89 height 14
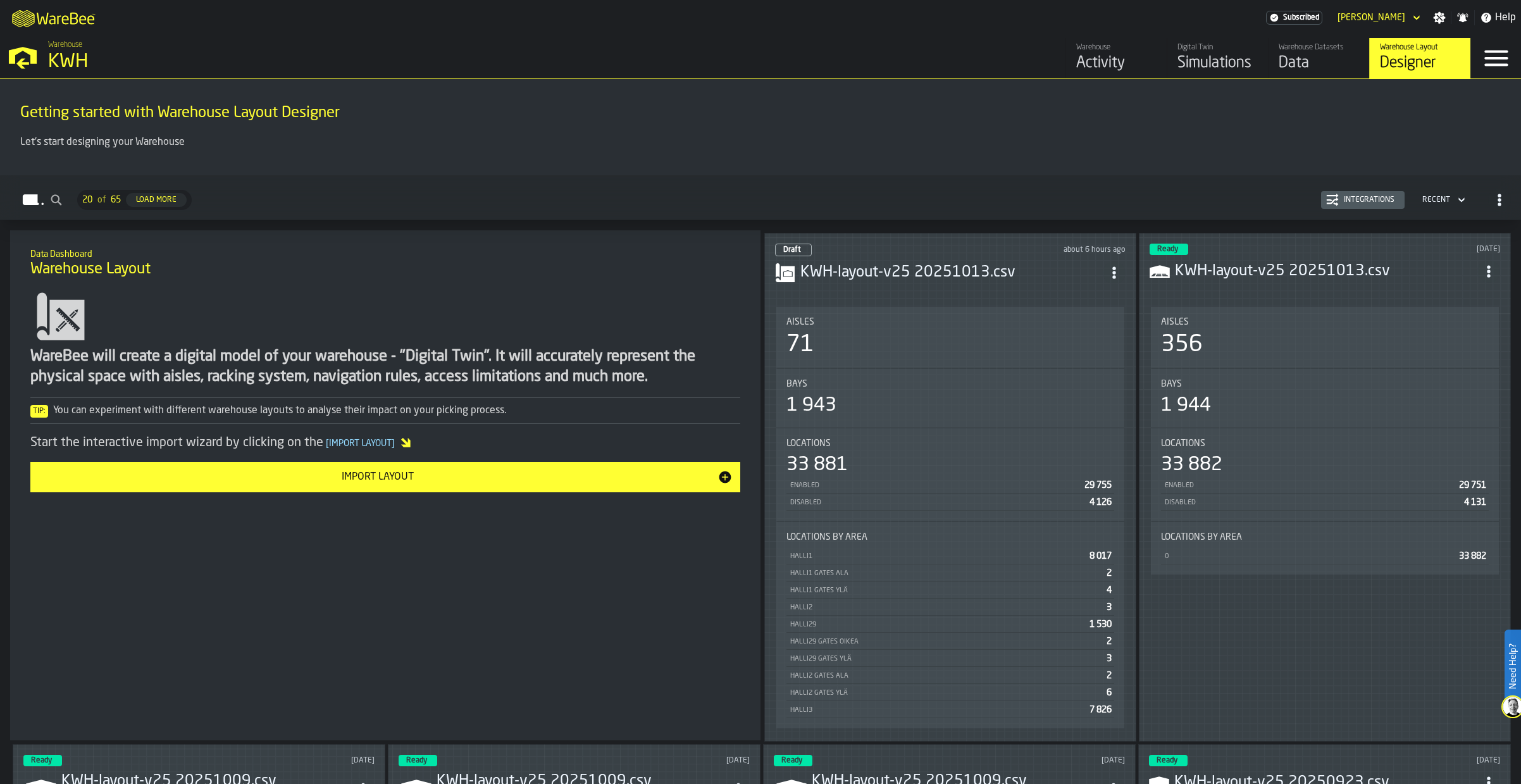
click at [1205, 71] on div "Simulations" at bounding box center [1218, 64] width 80 height 20
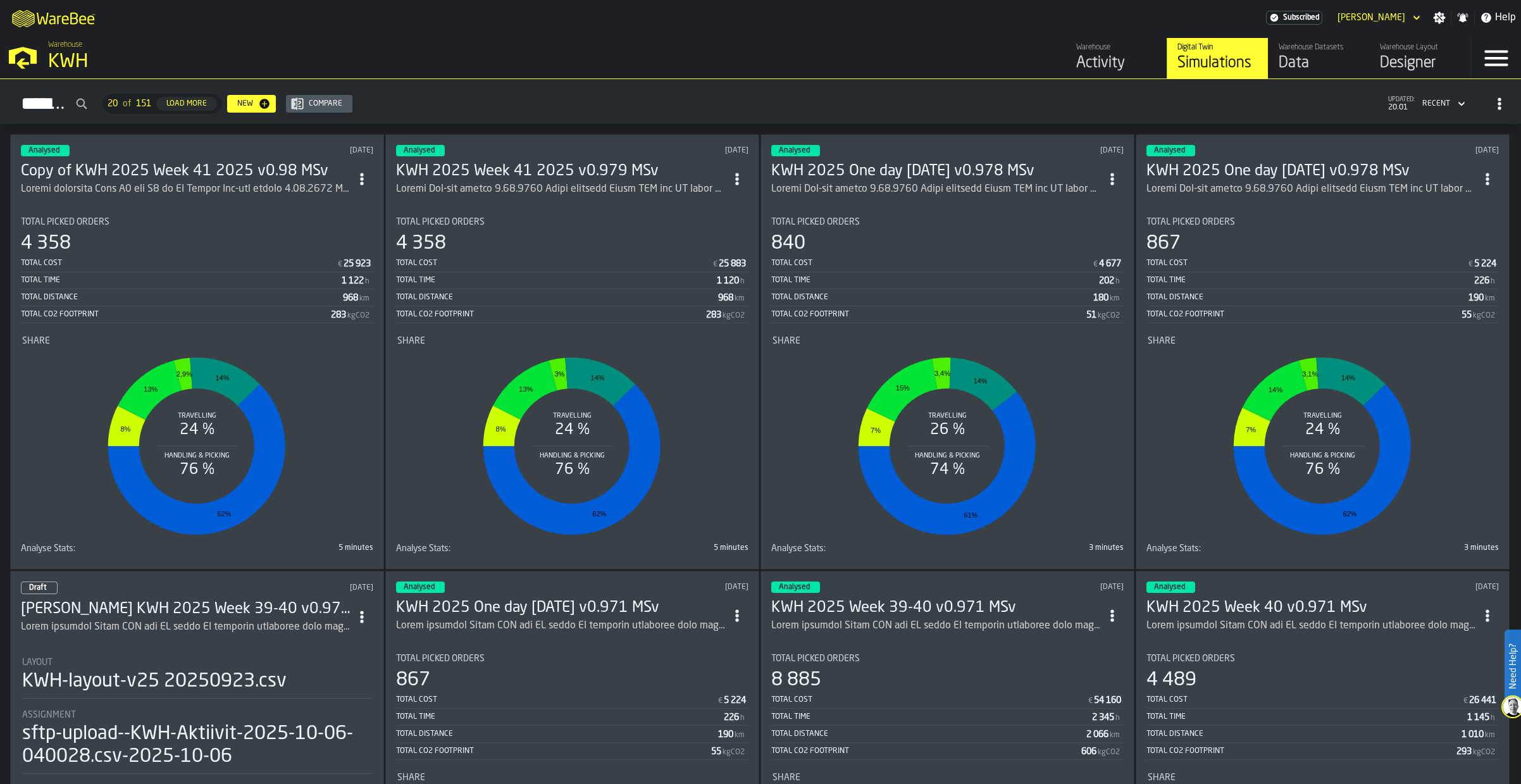
click at [299, 166] on h3 "Copy of KWH 2025 Week 41 2025 v0.98 MSv" at bounding box center [186, 172] width 330 height 20
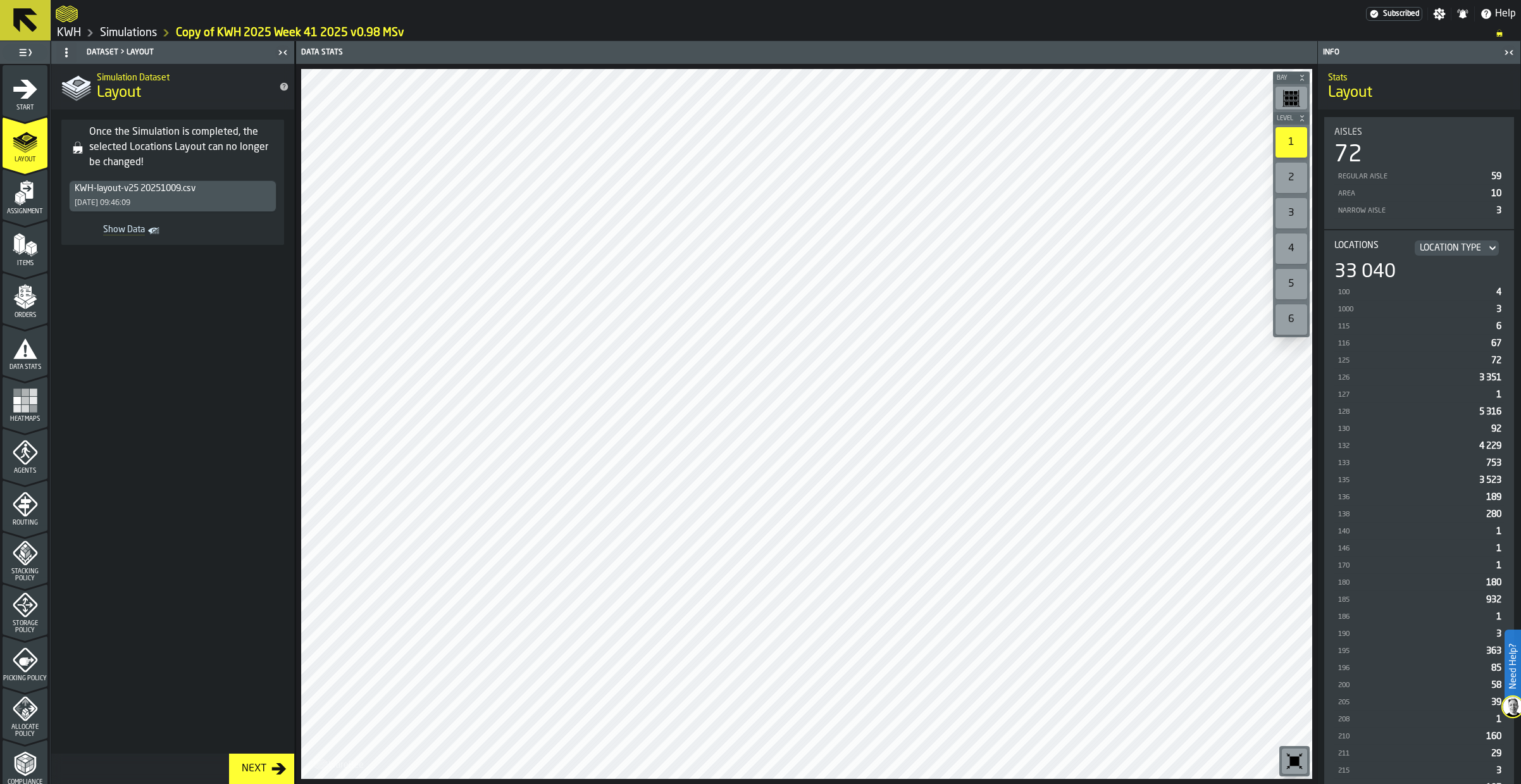
click at [134, 28] on link "Simulations" at bounding box center [128, 33] width 57 height 14
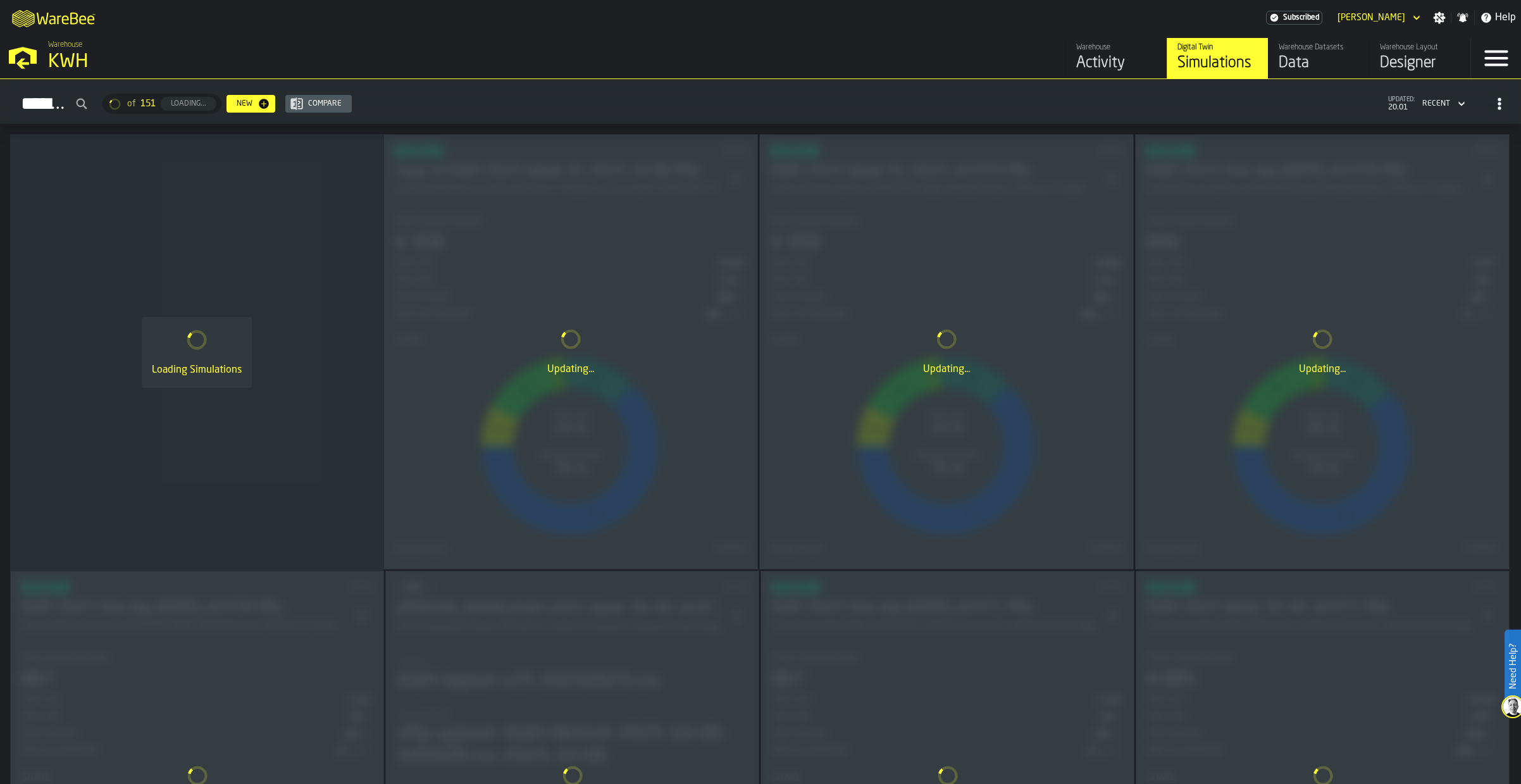
click at [1096, 58] on div "Activity" at bounding box center [1117, 64] width 80 height 20
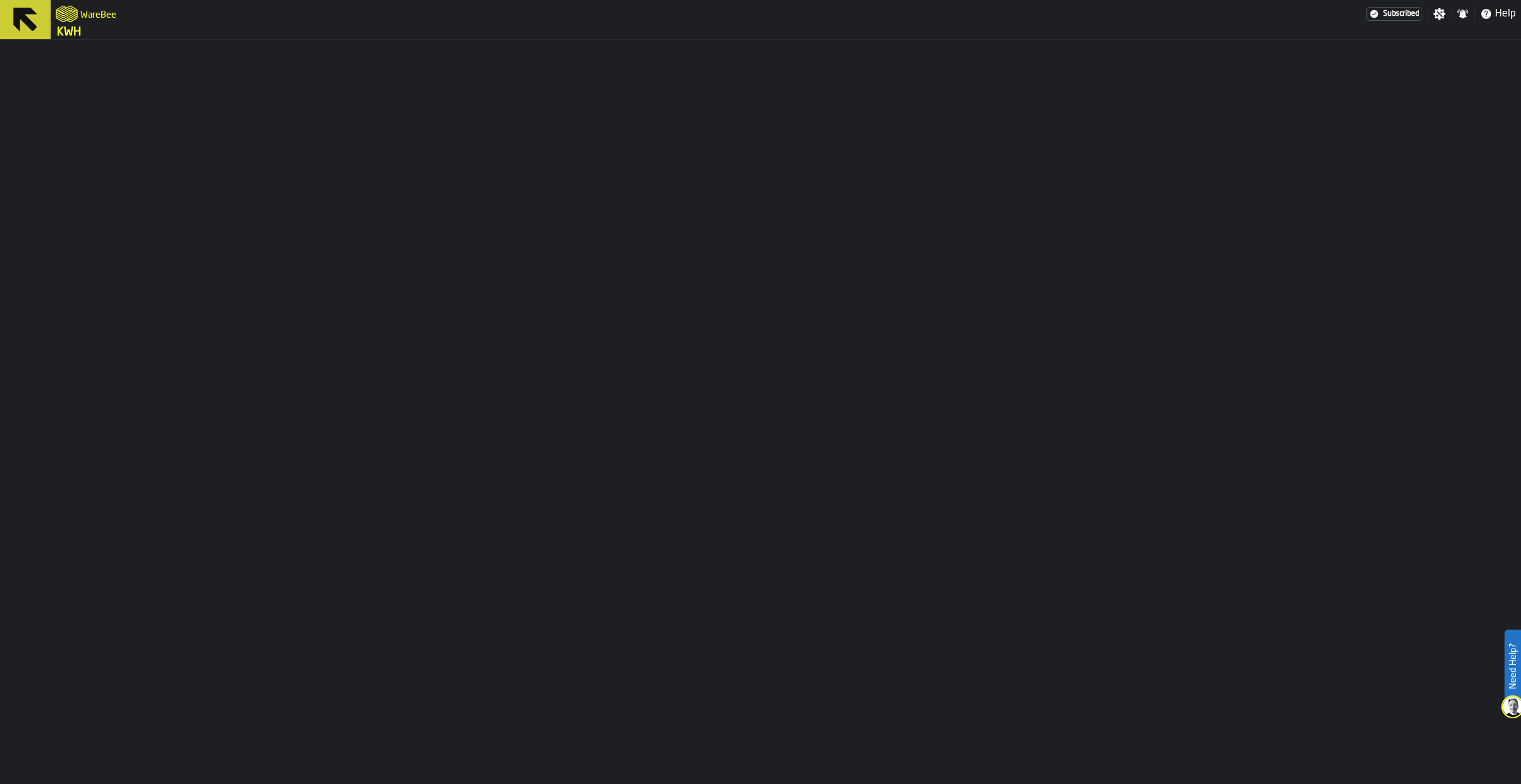
click at [66, 30] on link "KWH" at bounding box center [69, 32] width 24 height 14
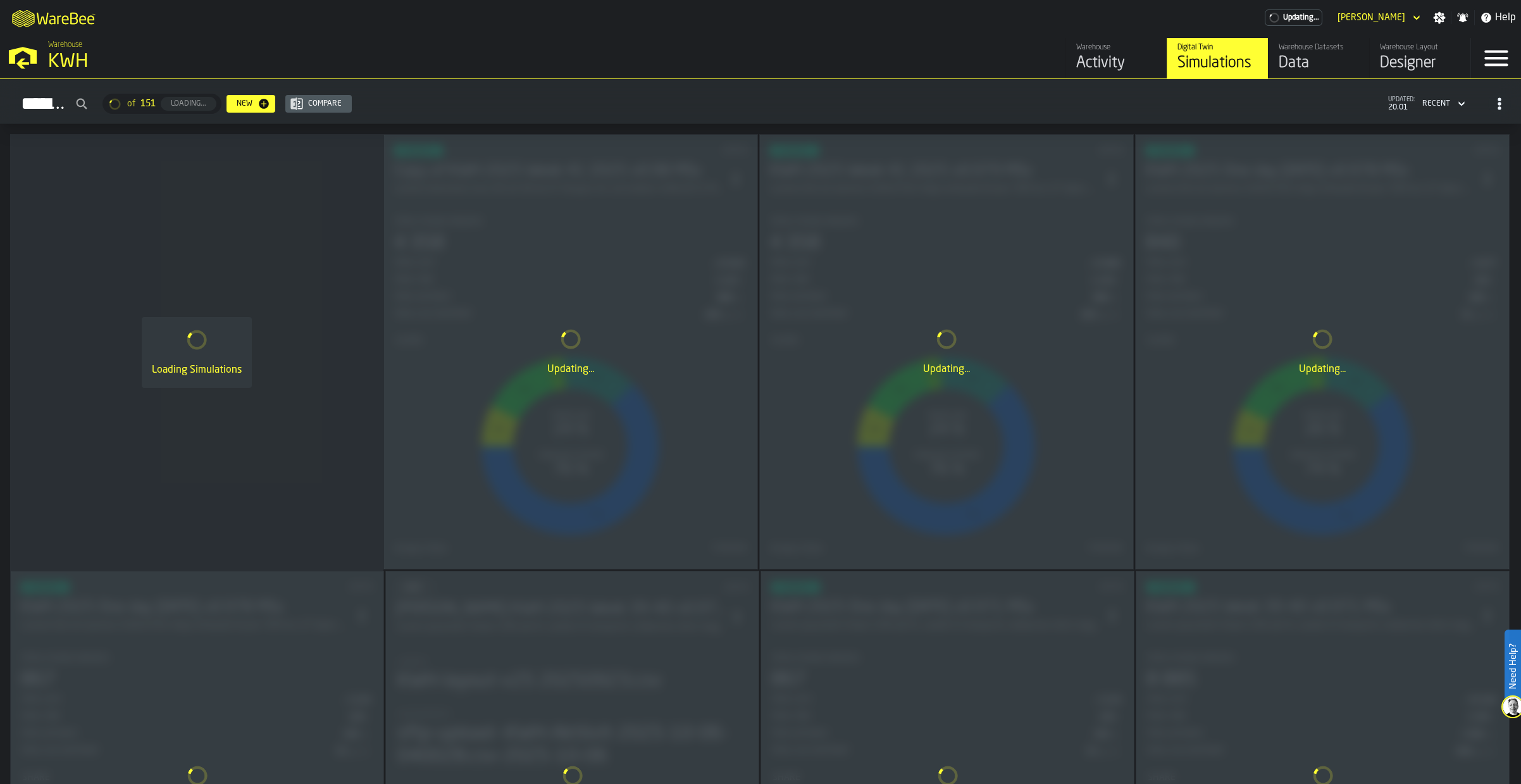
click at [1302, 60] on div "Data" at bounding box center [1319, 64] width 80 height 20
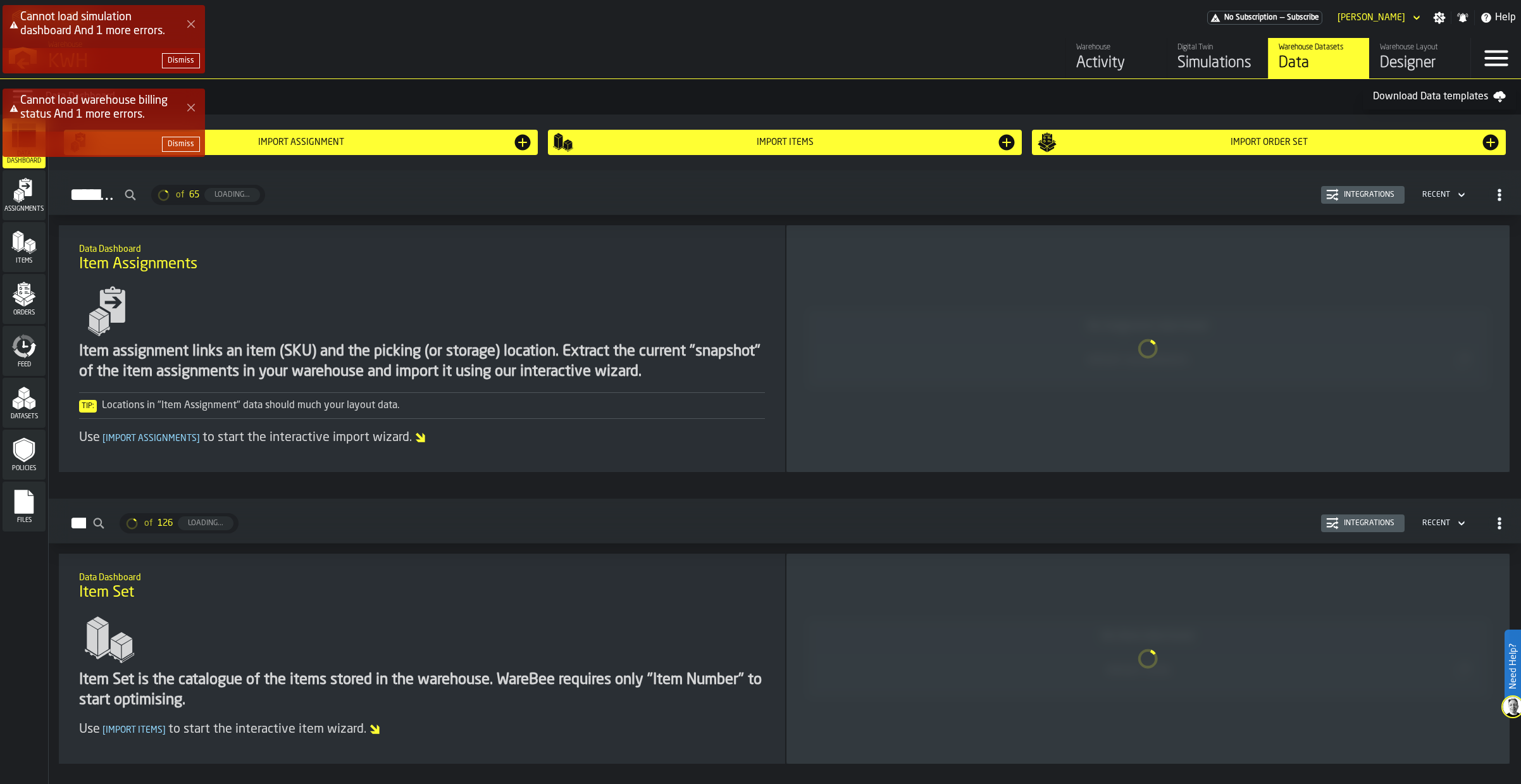
click at [191, 22] on icon "Close Error" at bounding box center [191, 24] width 10 height 10
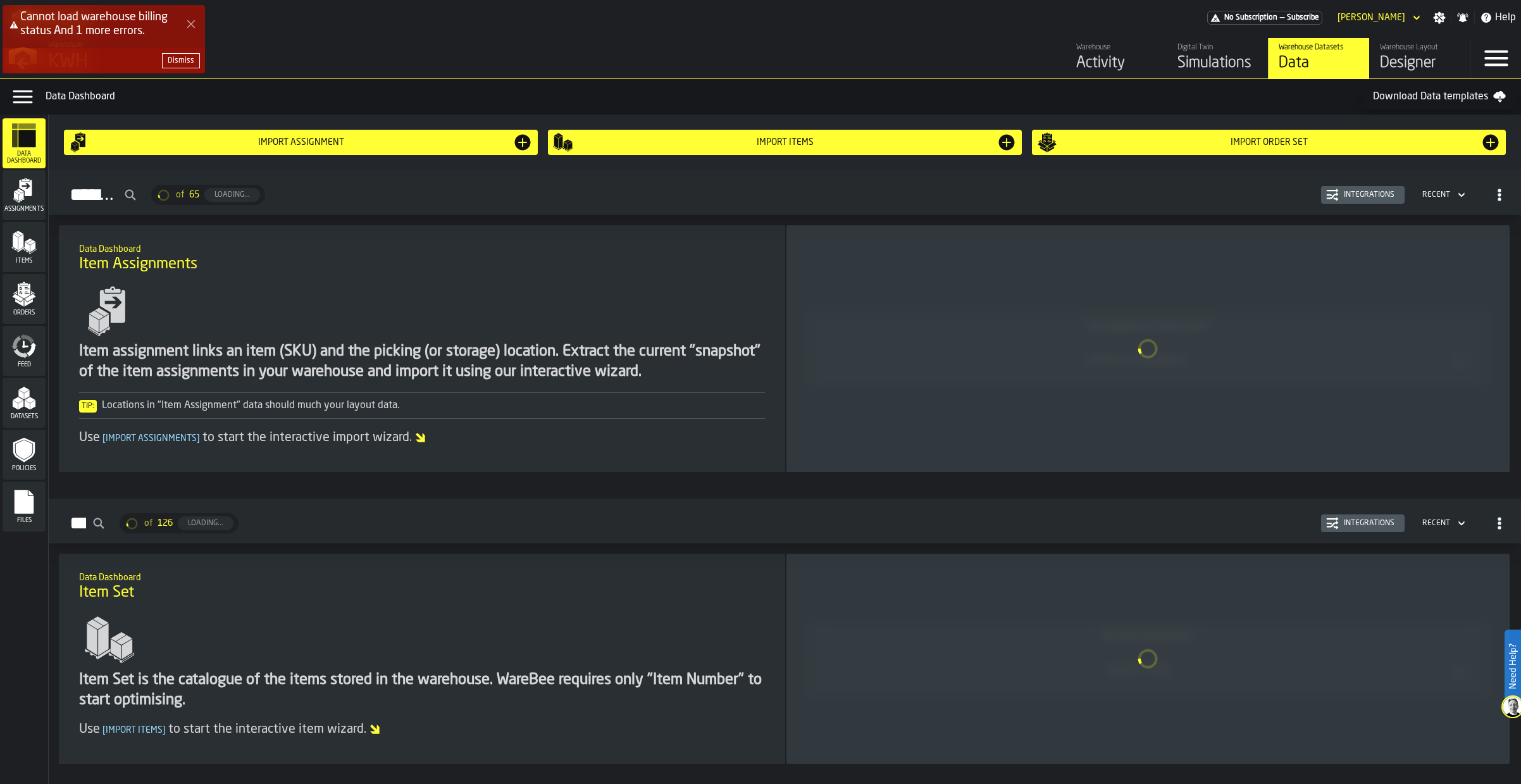
click at [195, 21] on polygon "Close Error" at bounding box center [191, 24] width 8 height 8
click at [1415, 57] on div "Designer" at bounding box center [1421, 64] width 80 height 20
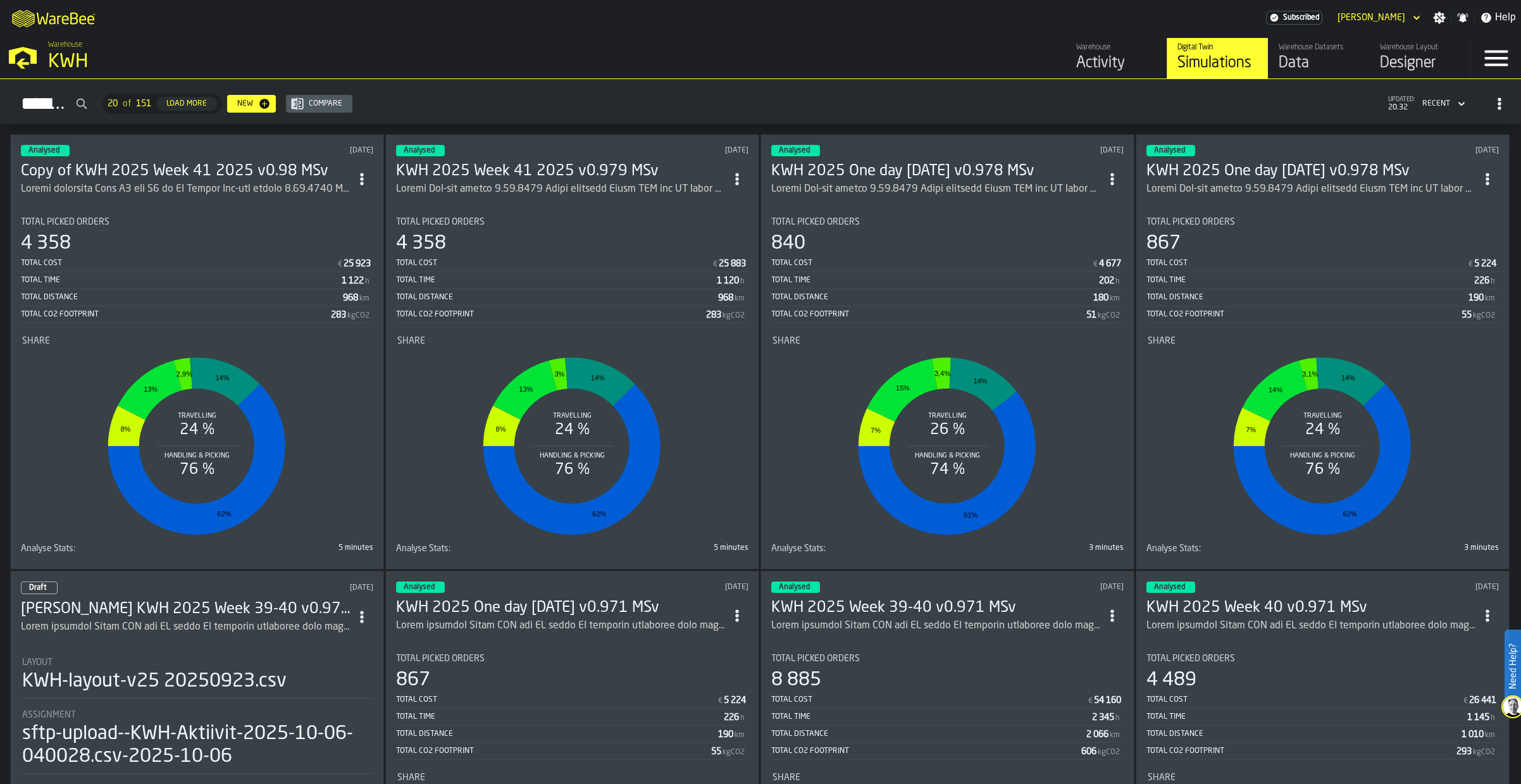
click at [1303, 55] on div "Data" at bounding box center [1319, 64] width 80 height 20
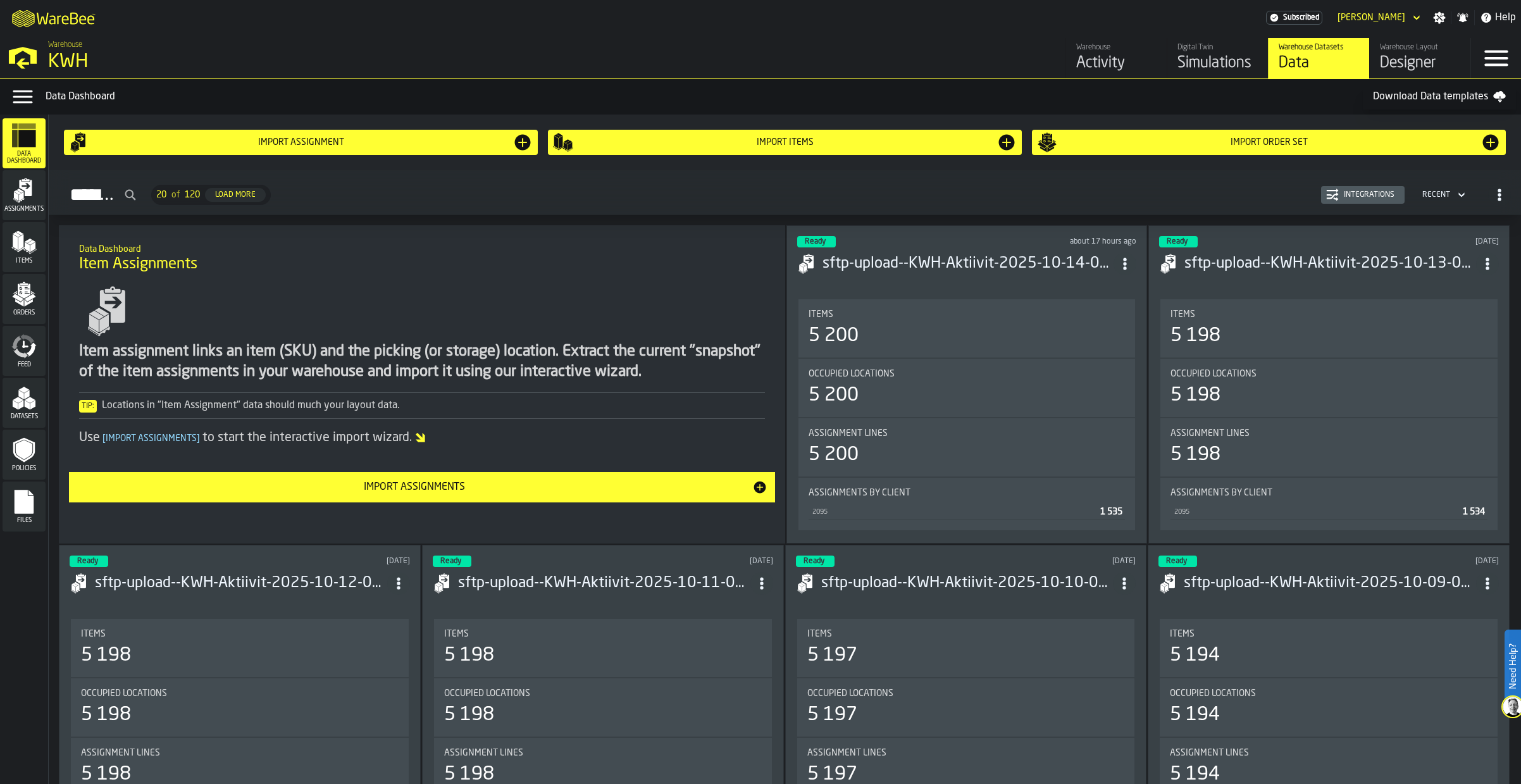
click at [1408, 52] on div "Warehouse Layout" at bounding box center [1421, 47] width 80 height 9
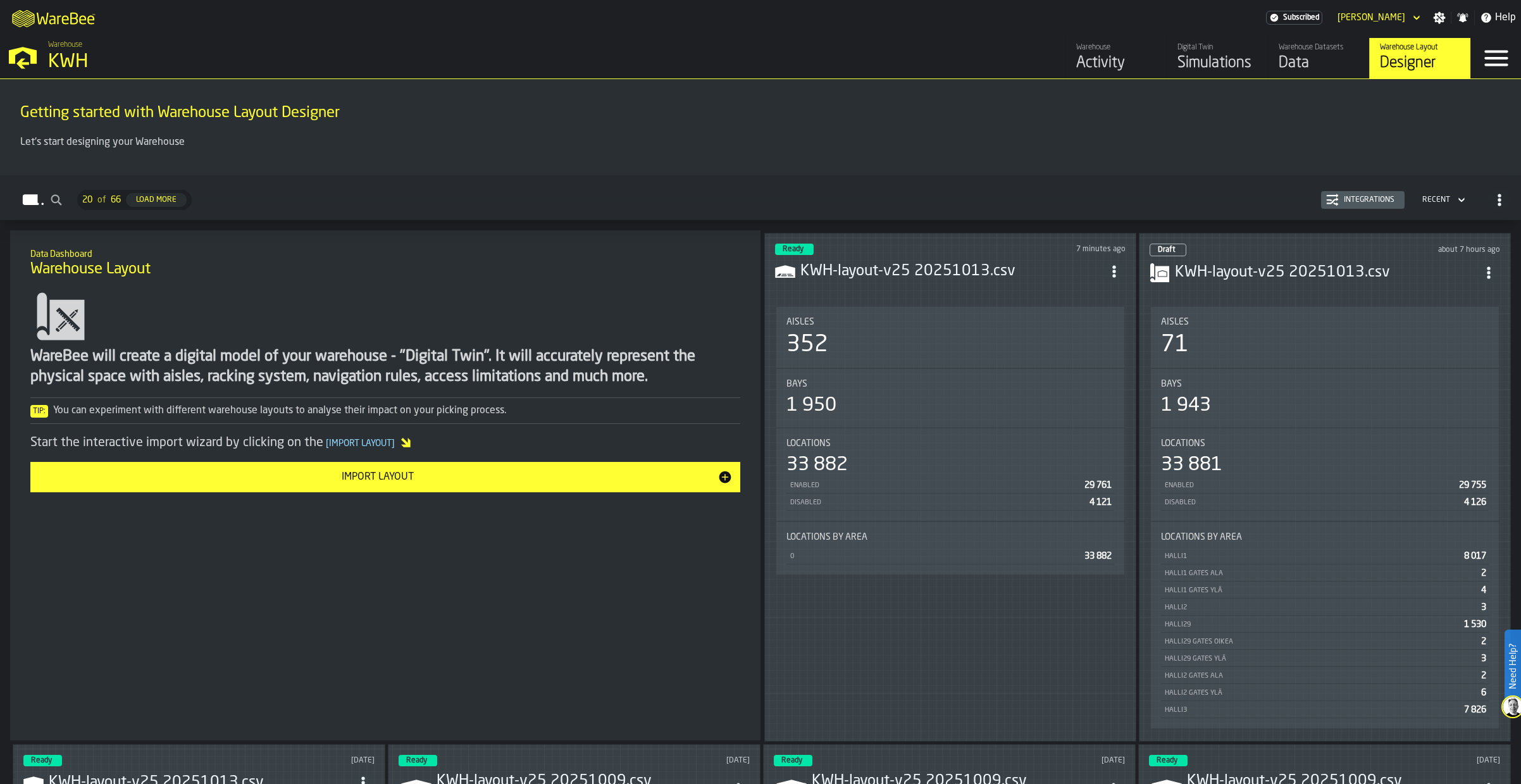
click at [1207, 54] on div "Simulations" at bounding box center [1218, 64] width 80 height 20
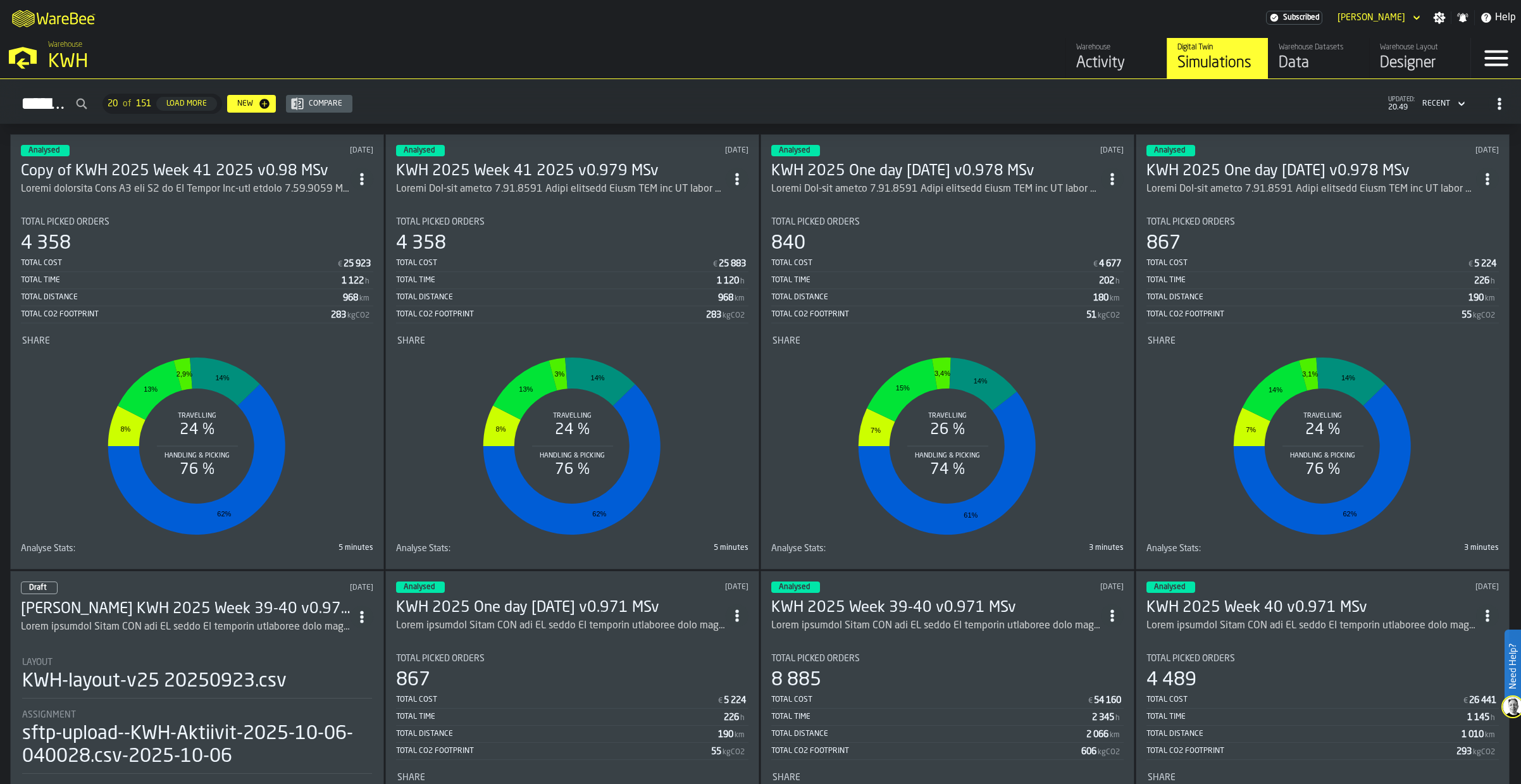
click at [367, 174] on icon "ItemListCard-DashboardItemContainer" at bounding box center [362, 179] width 13 height 13
click at [319, 261] on div "Duplicate" at bounding box center [337, 262] width 66 height 15
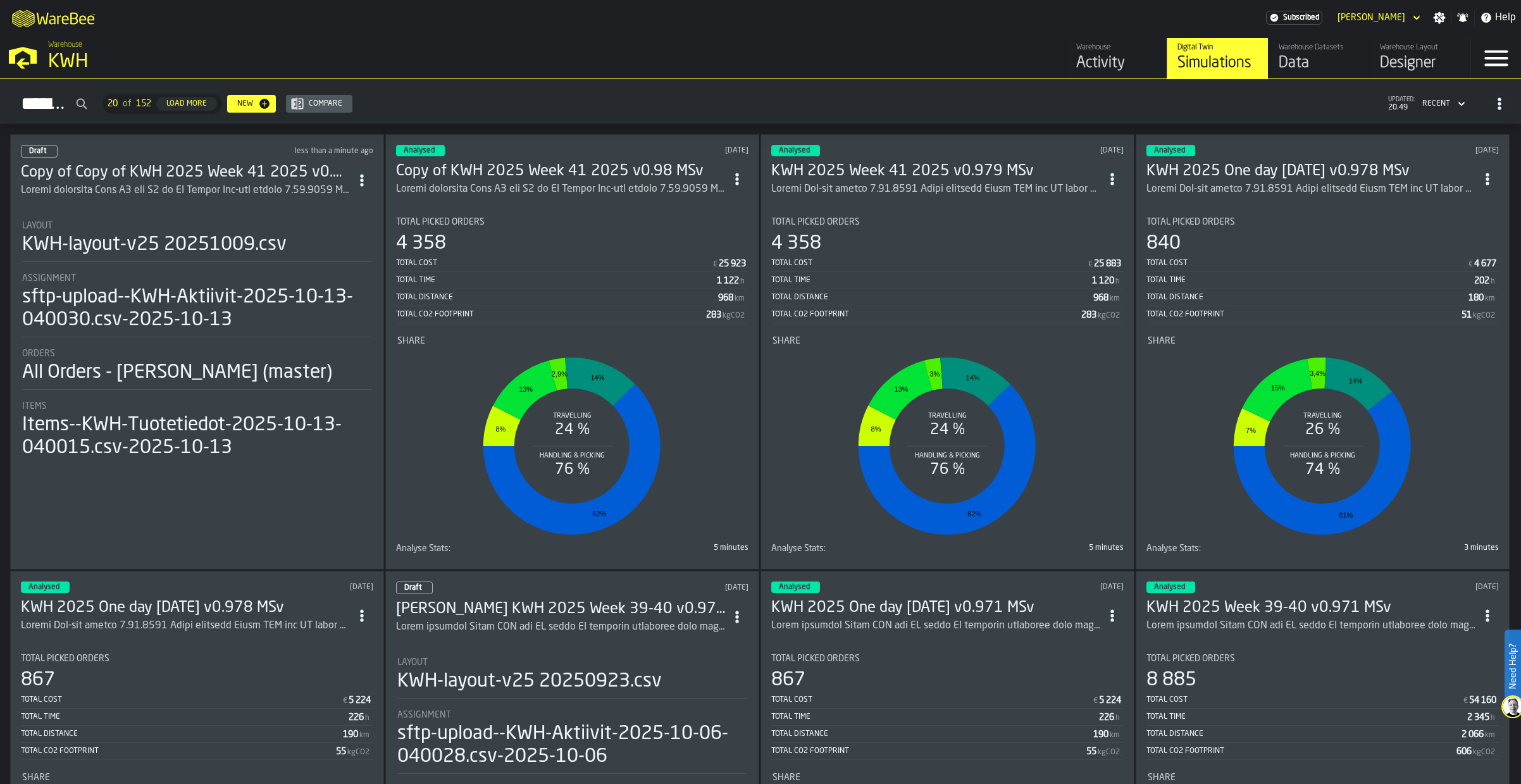
click at [290, 172] on h3 "Copy of Copy of KWH 2025 Week 41 2025 v0.98 MSv" at bounding box center [186, 173] width 330 height 20
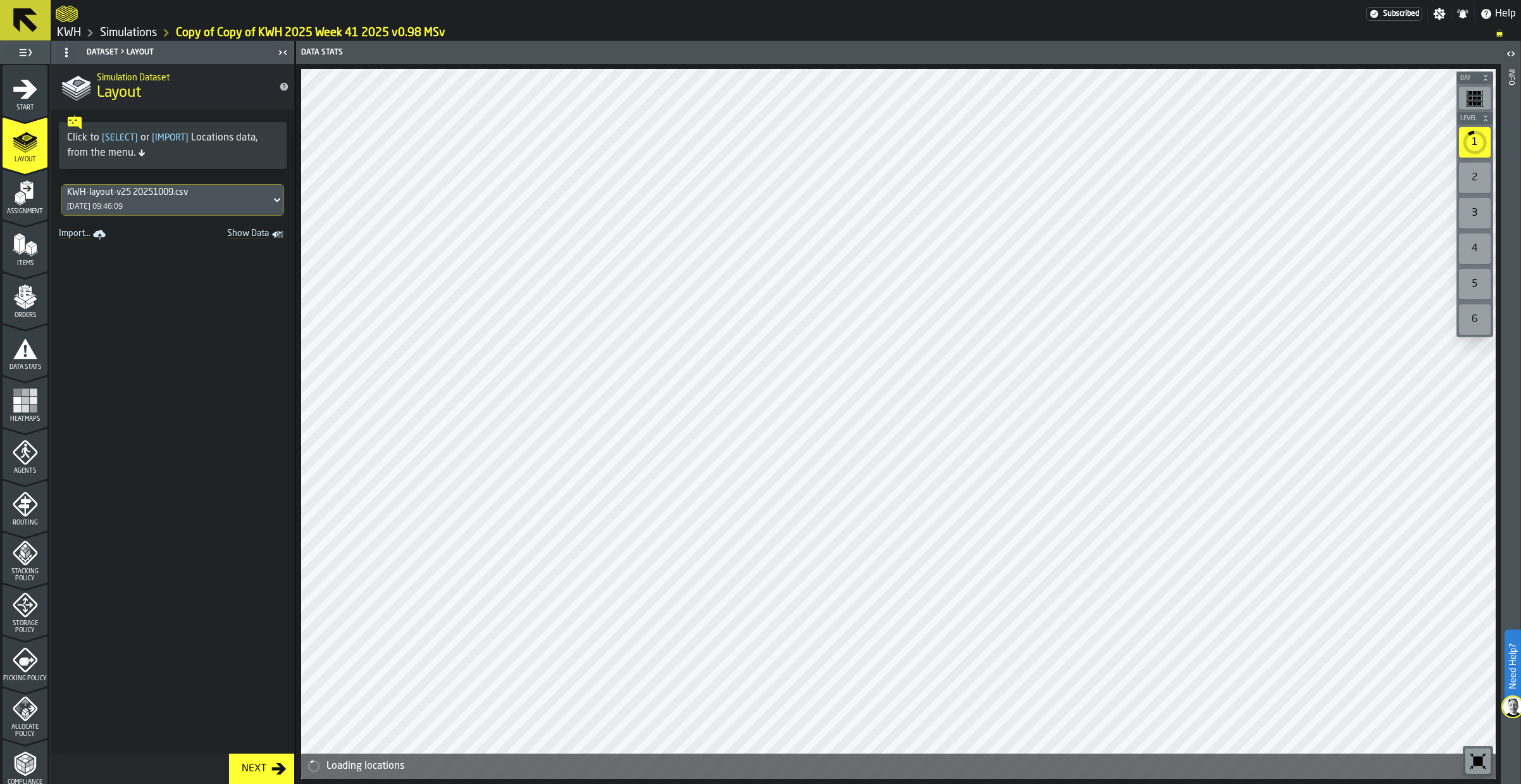
click at [23, 114] on icon "menu Start" at bounding box center [24, 115] width 45 height 12
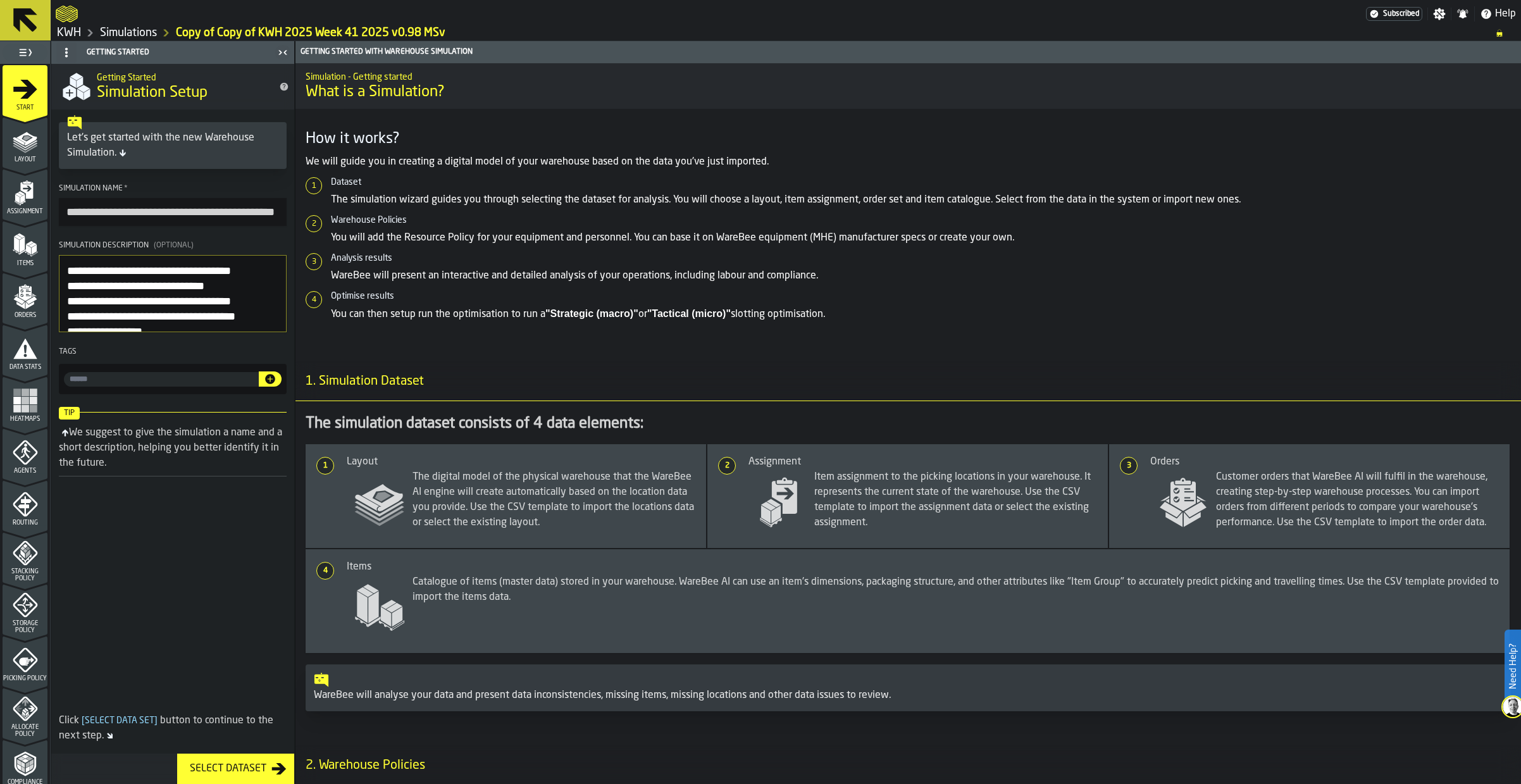
drag, startPoint x: 149, startPoint y: 212, endPoint x: 24, endPoint y: 210, distance: 125.0
click at [24, 211] on aside "**********" at bounding box center [148, 412] width 295 height 743
click at [225, 214] on input "**********" at bounding box center [173, 211] width 228 height 27
type input "**********"
click at [72, 266] on textarea "Simulation Description (Optional)" at bounding box center [173, 294] width 228 height 77
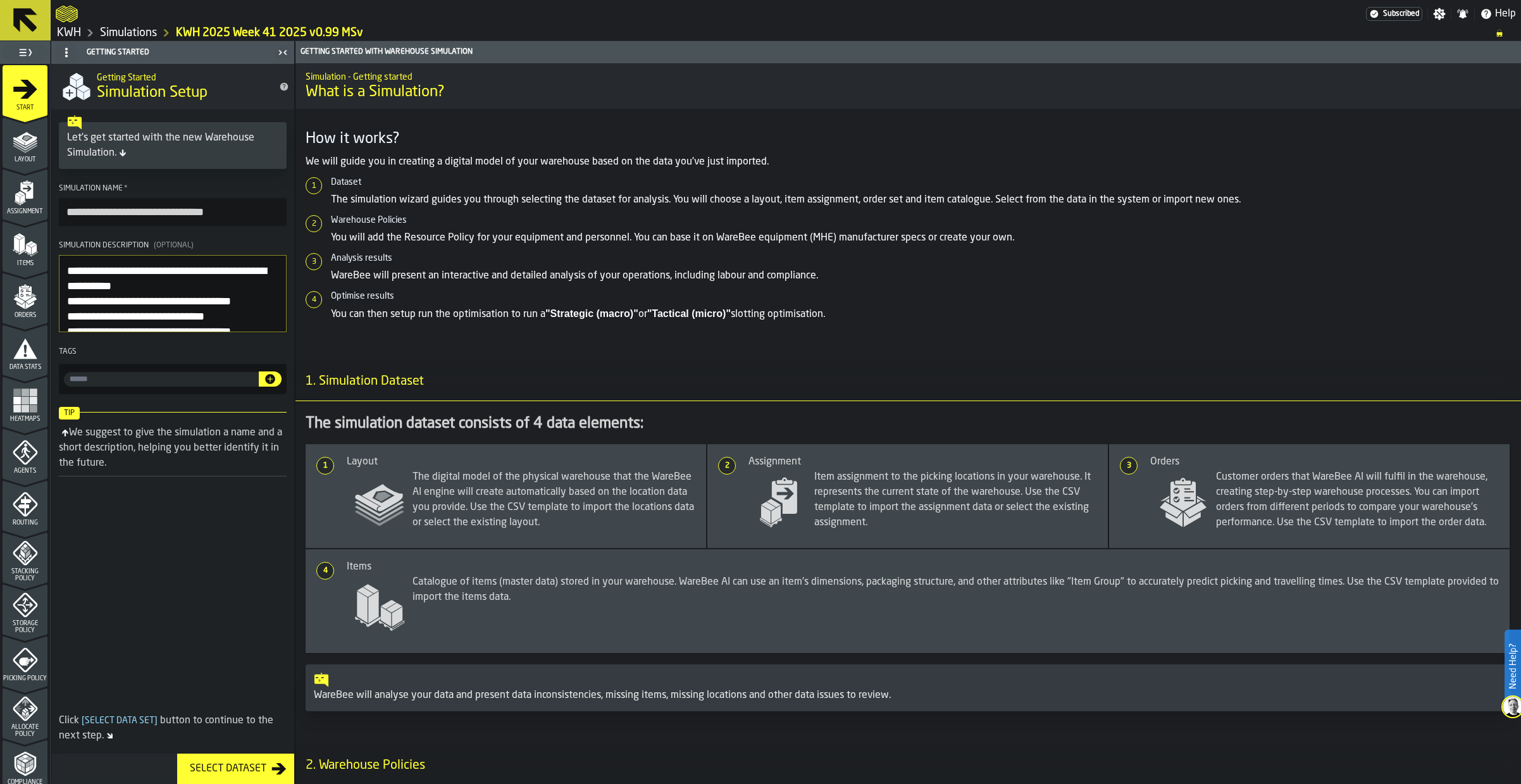
type textarea "**********"
click at [38, 154] on div "Layout" at bounding box center [24, 146] width 45 height 35
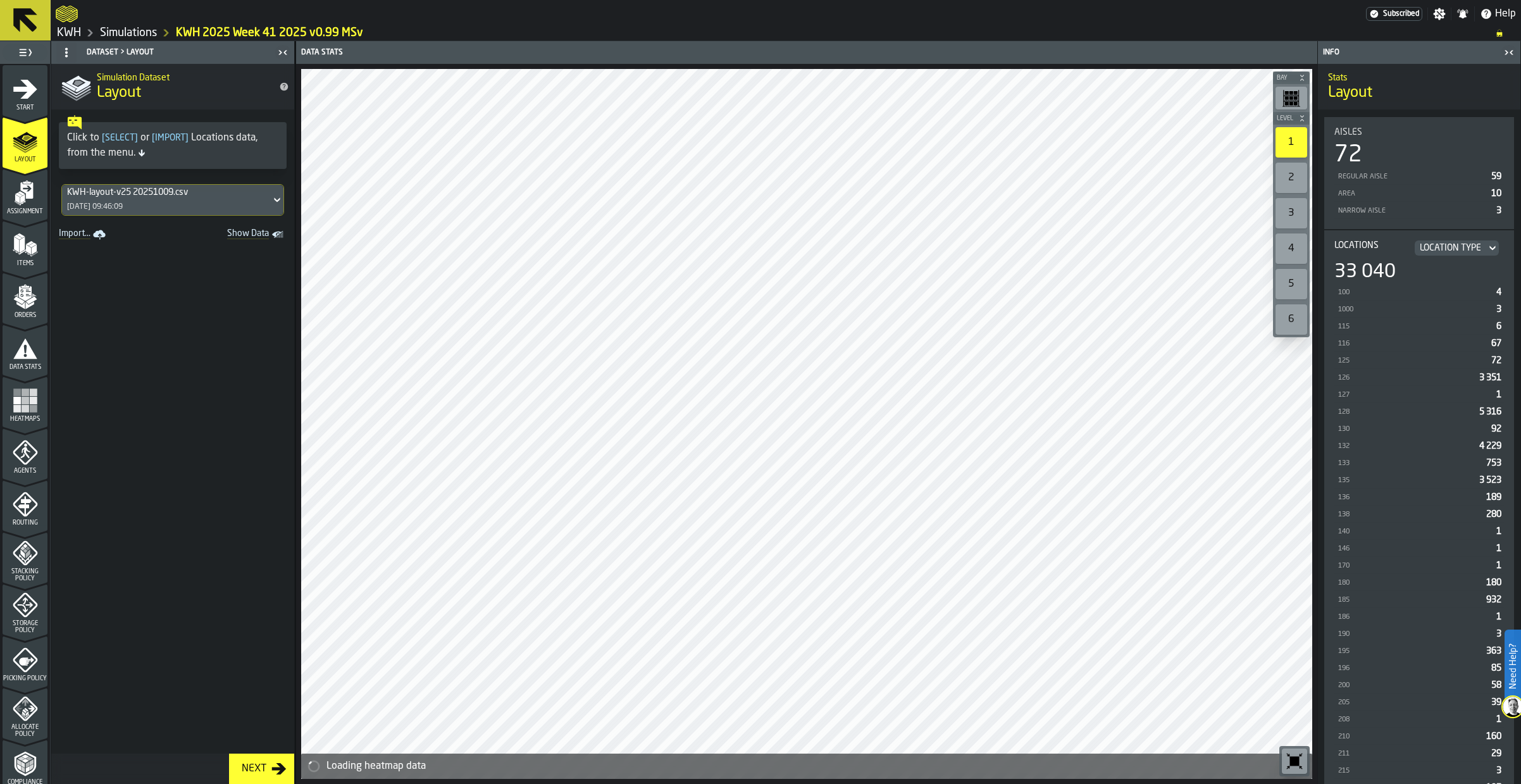
click at [165, 195] on div "KWH-layout-v25 20251009.csv" at bounding box center [166, 192] width 199 height 10
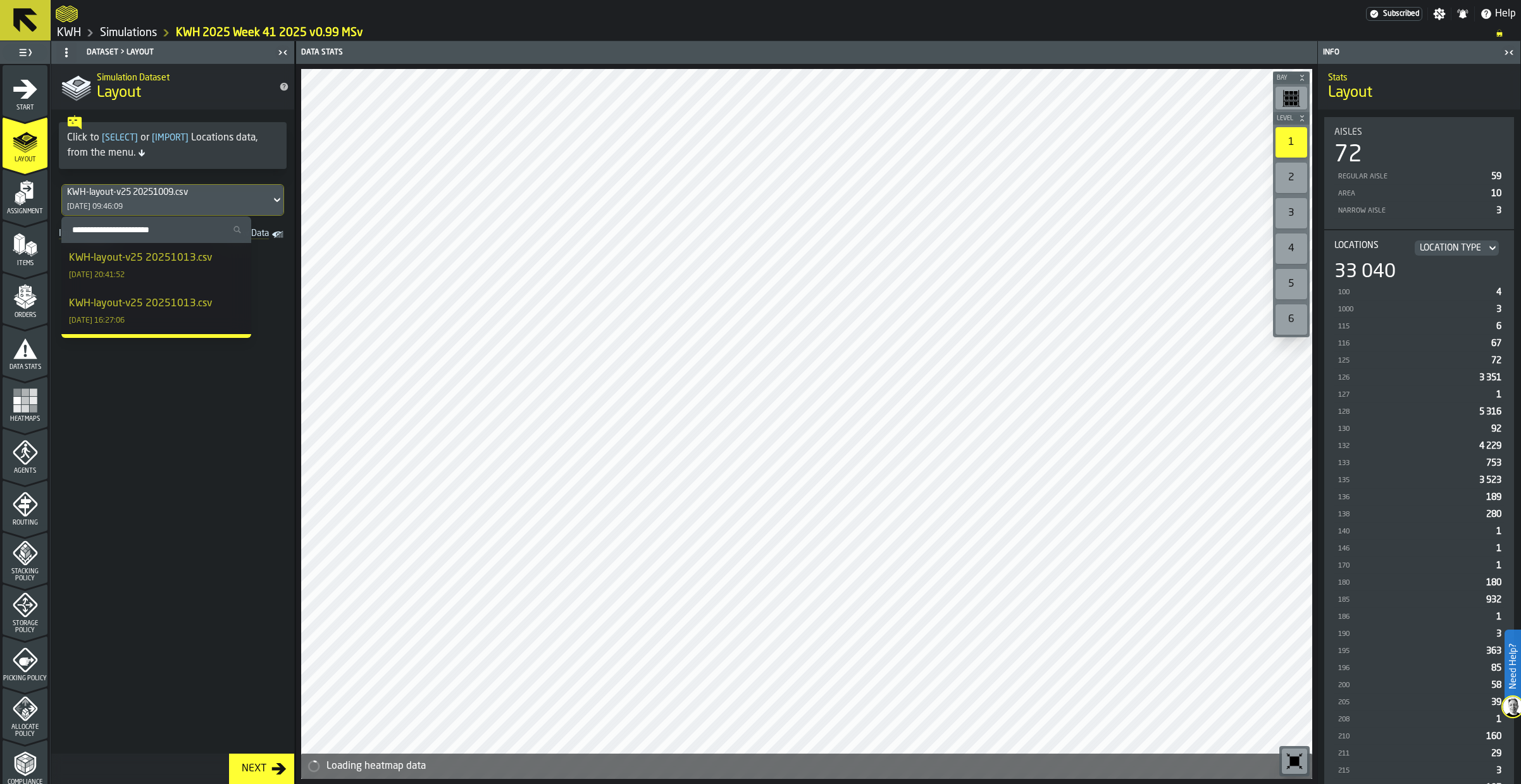
click at [133, 257] on div "KWH-layout-v25 20251013.csv" at bounding box center [140, 257] width 143 height 15
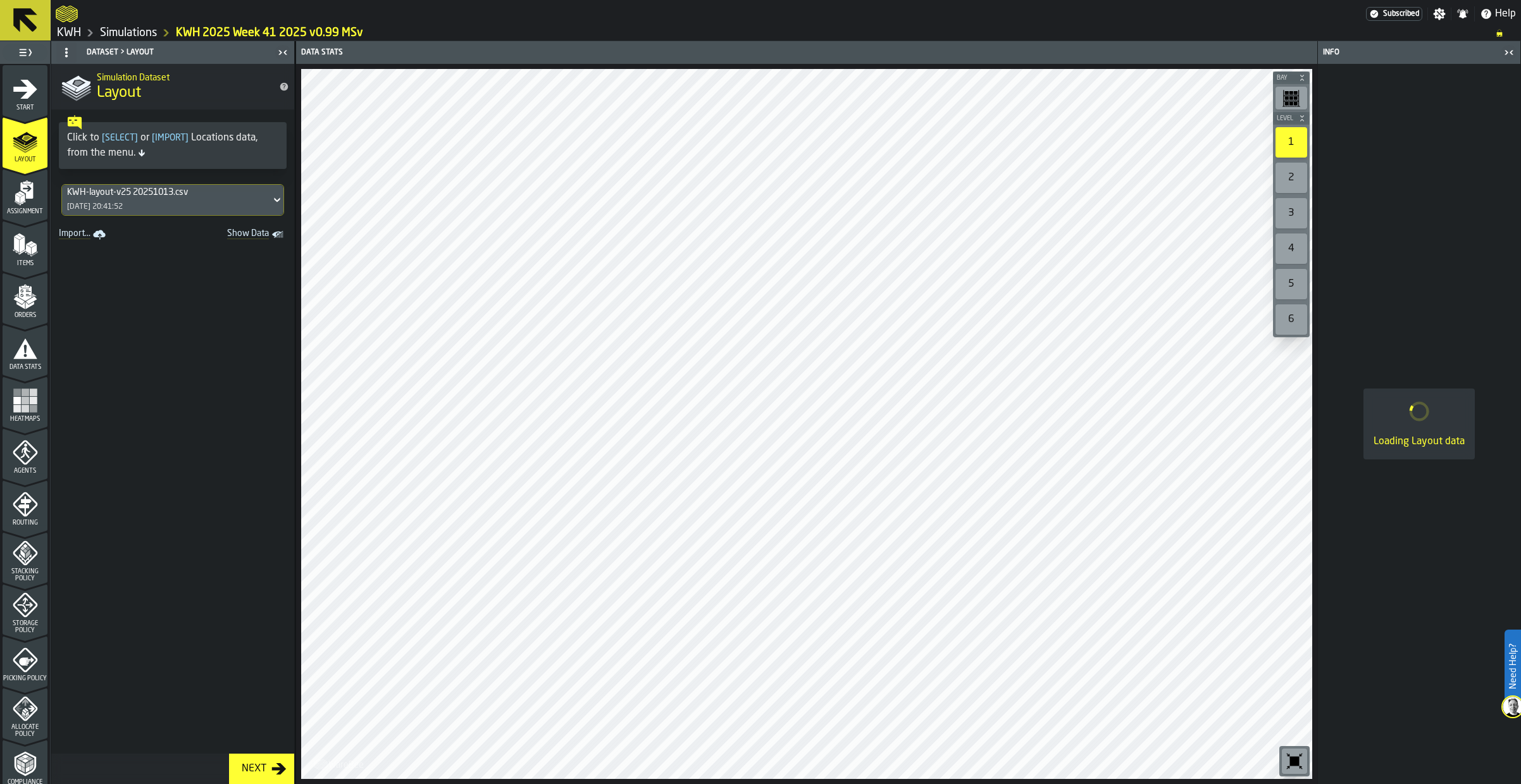
click at [19, 194] on polygon "menu Assignment" at bounding box center [21, 194] width 7 height 5
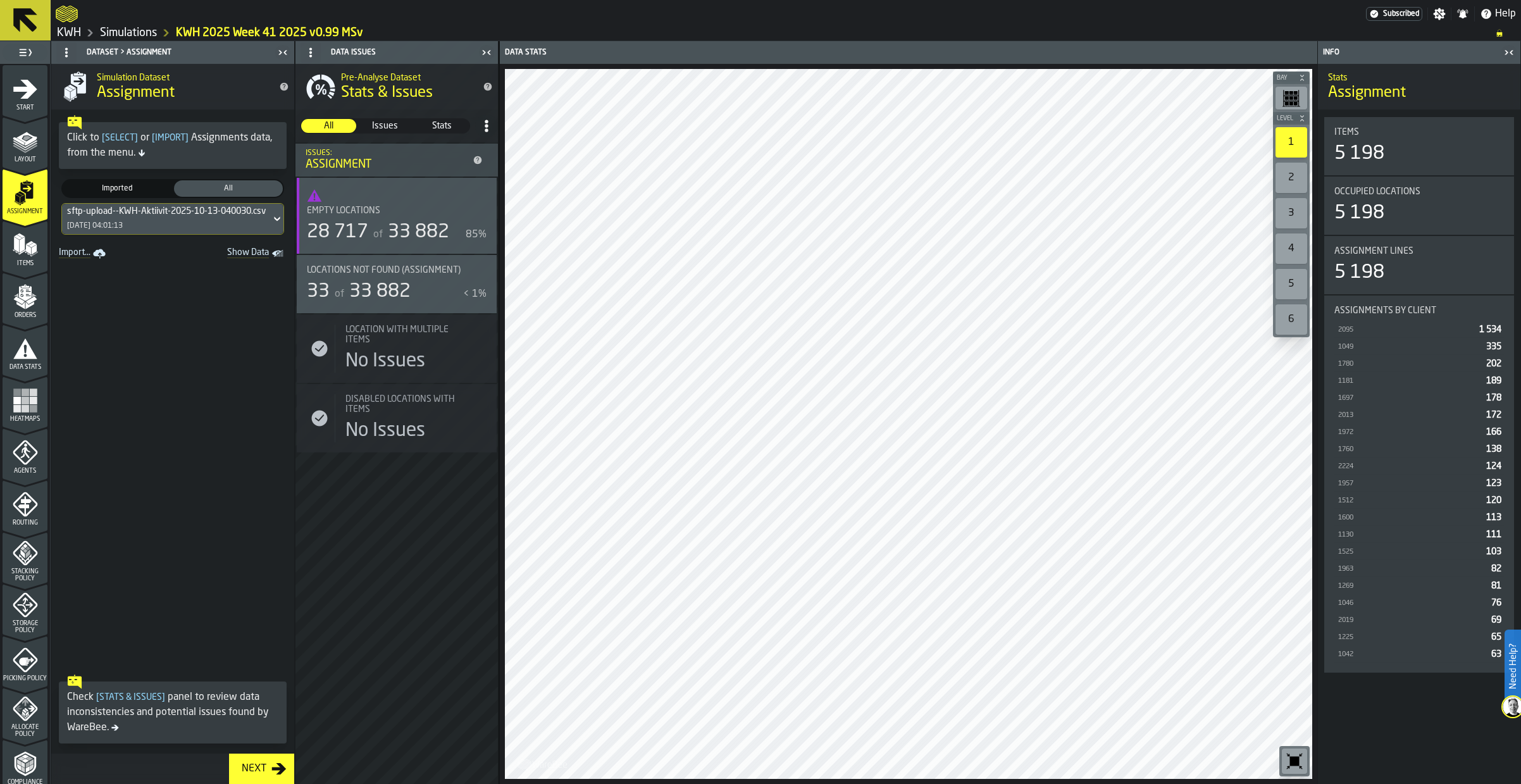
click at [21, 245] on polygon "menu Items" at bounding box center [22, 245] width 5 height 16
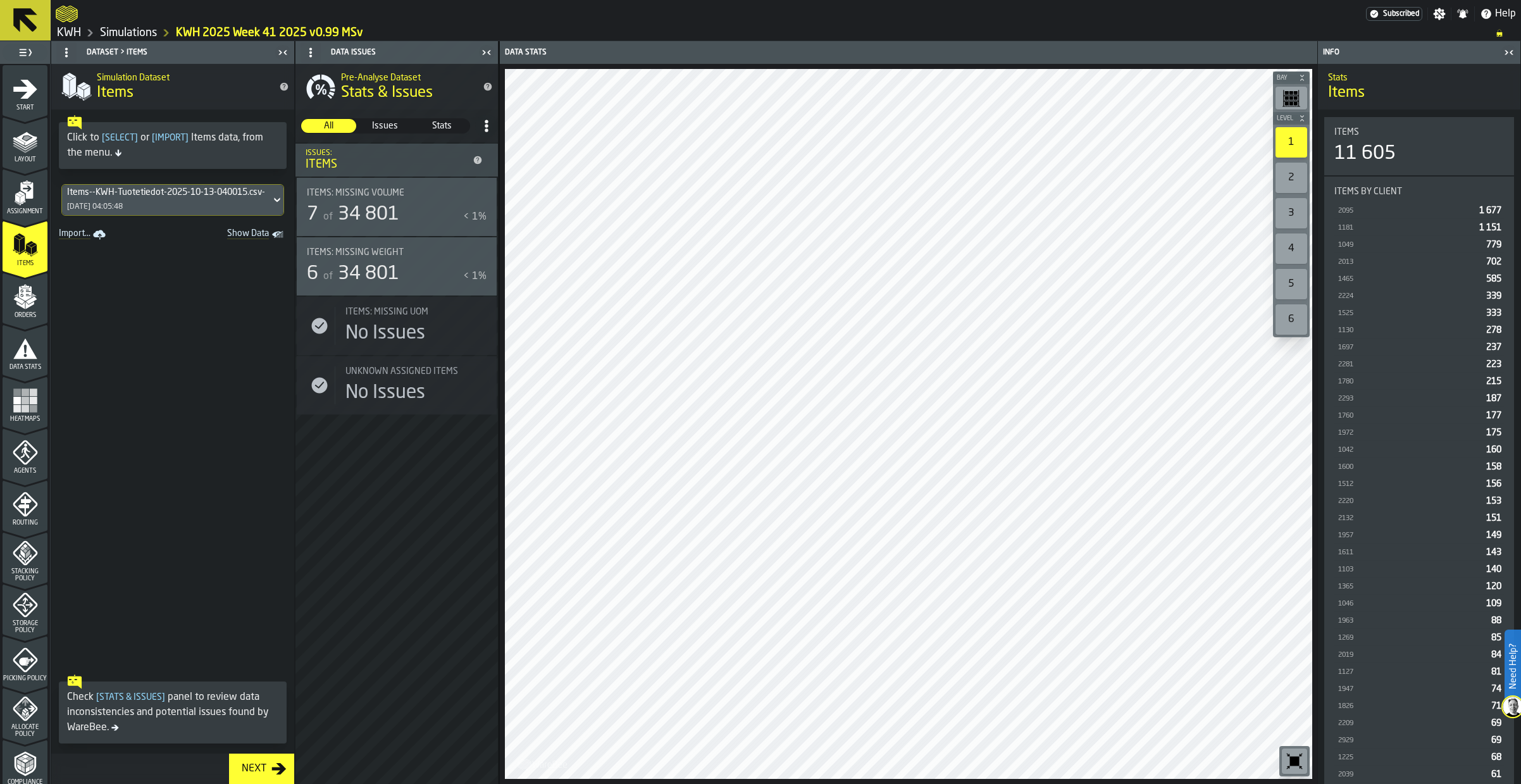
click at [21, 292] on icon "menu Orders" at bounding box center [24, 293] width 13 height 15
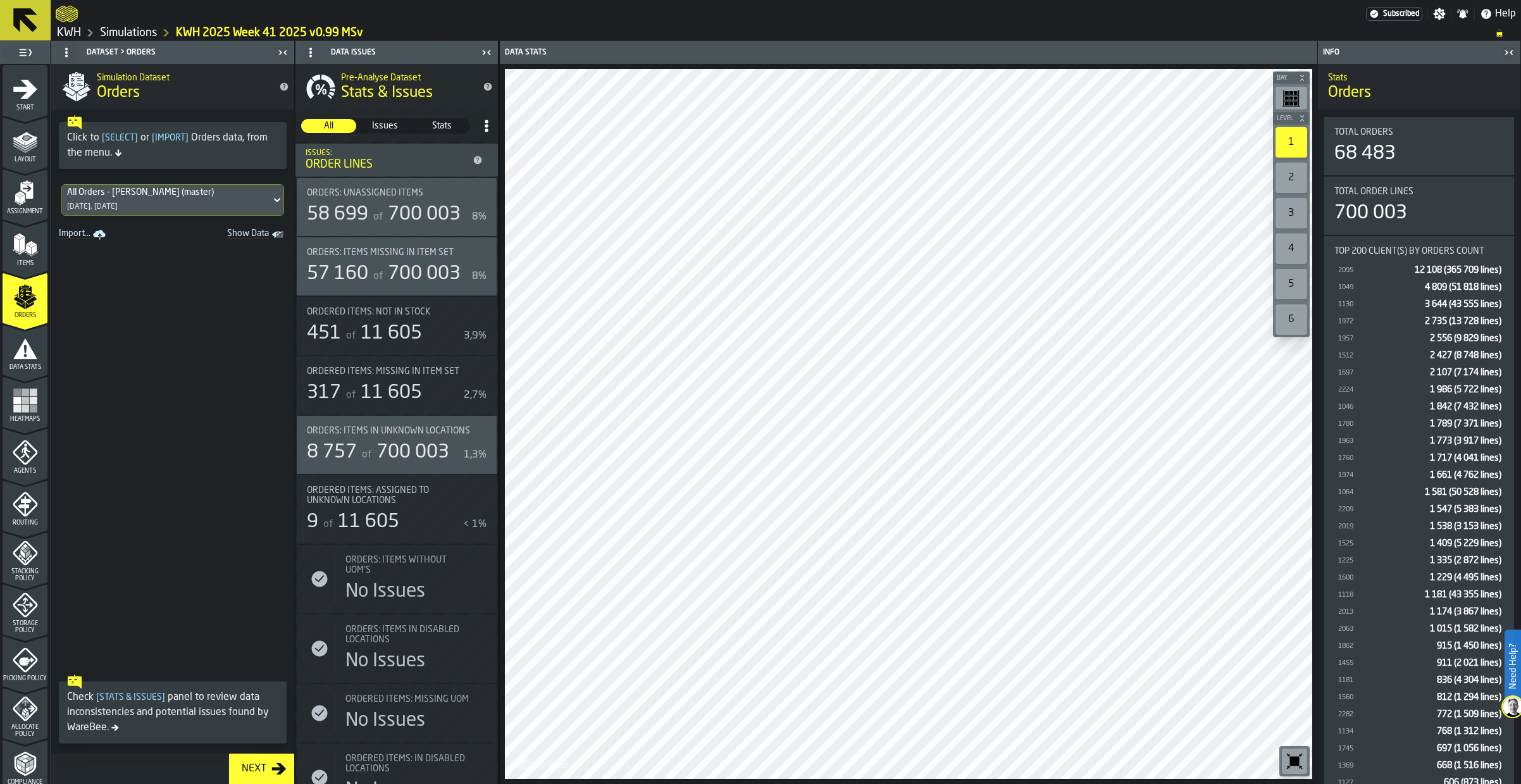
click at [20, 358] on icon "menu Data Stats" at bounding box center [25, 348] width 24 height 20
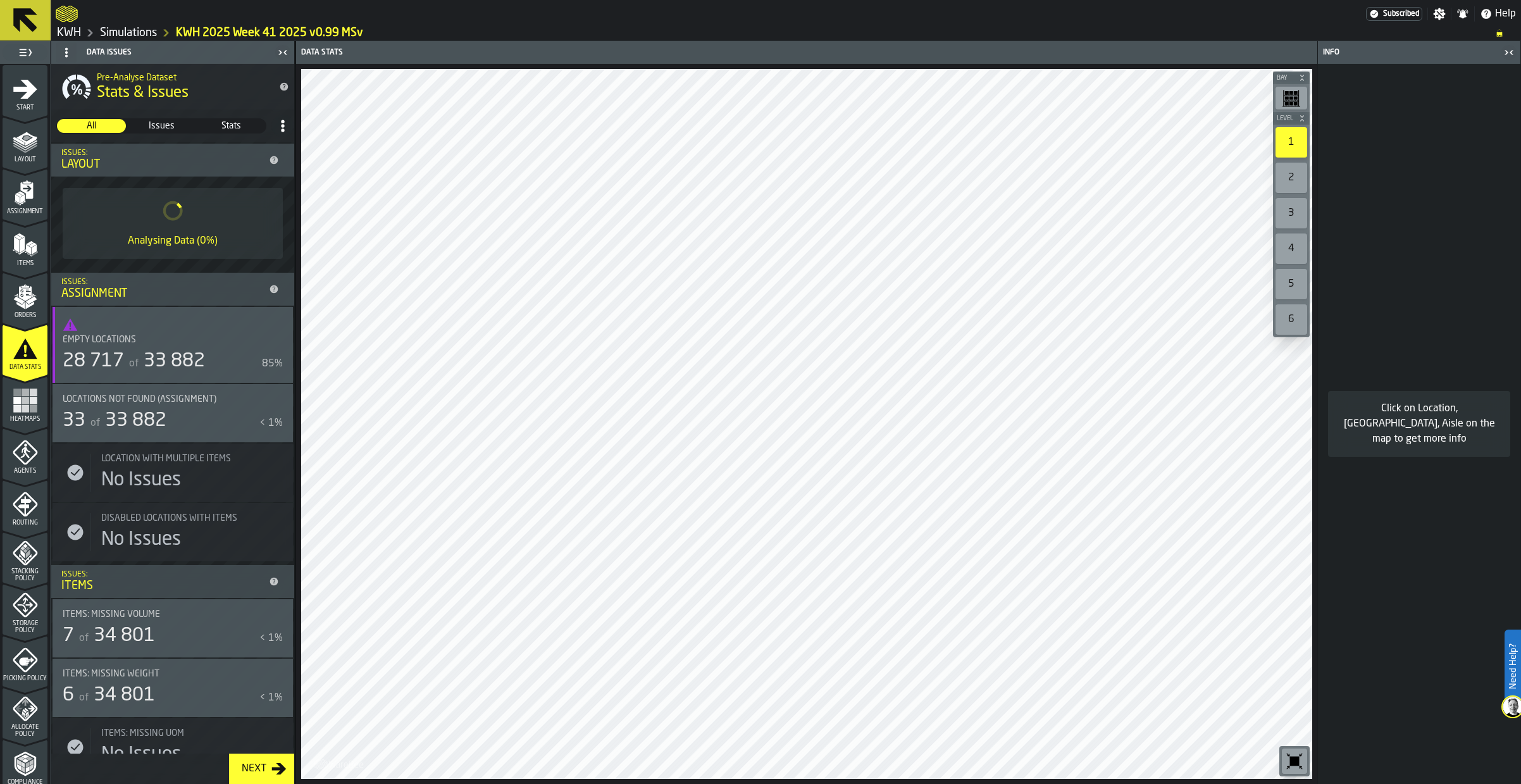
click at [23, 197] on polygon "menu Assignment" at bounding box center [23, 199] width 5 height 9
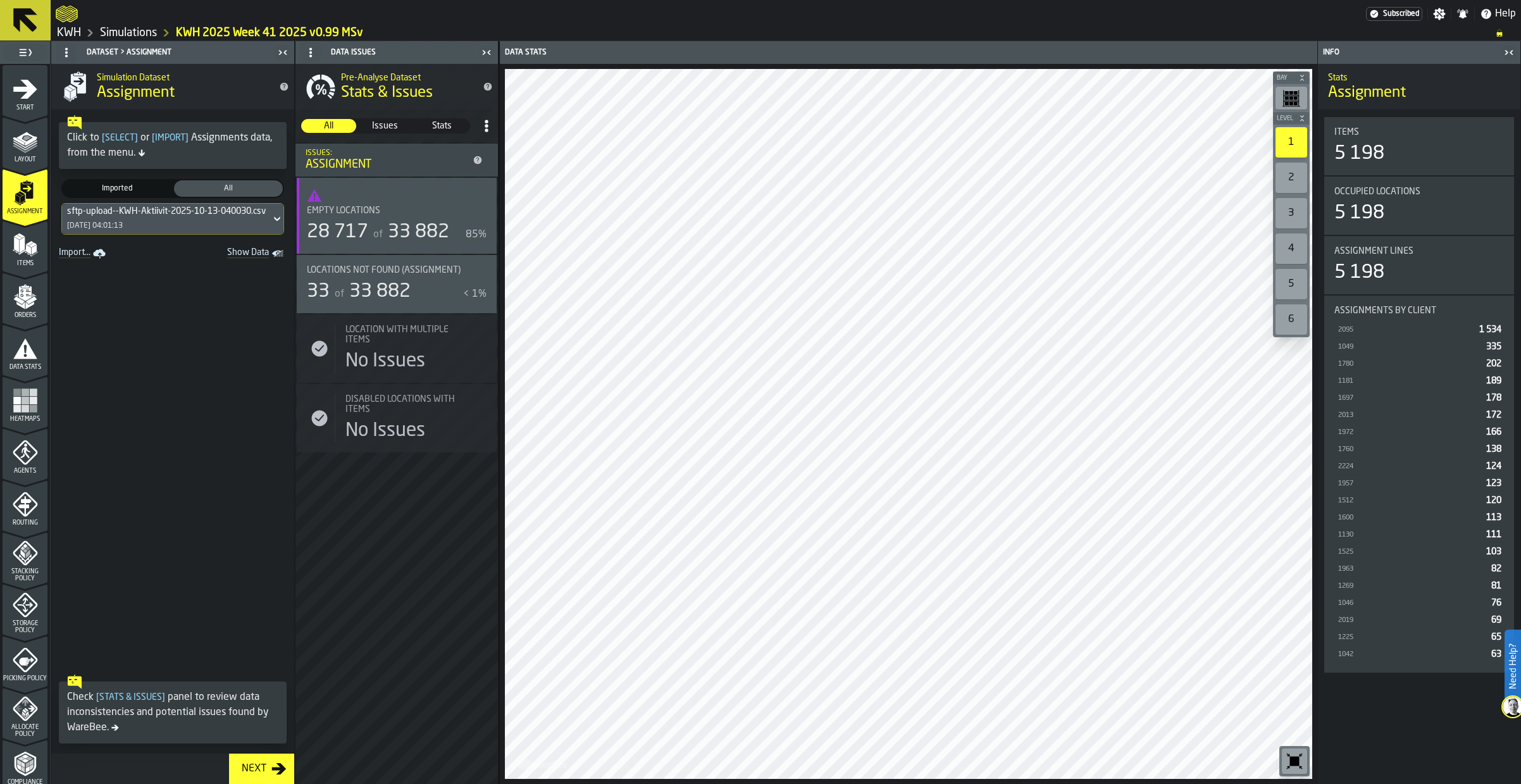
click at [100, 217] on div "sftp-upload--KWH-Aktiivit-2025-10-13-040030.csv-2025-10-13" at bounding box center [191, 211] width 249 height 10
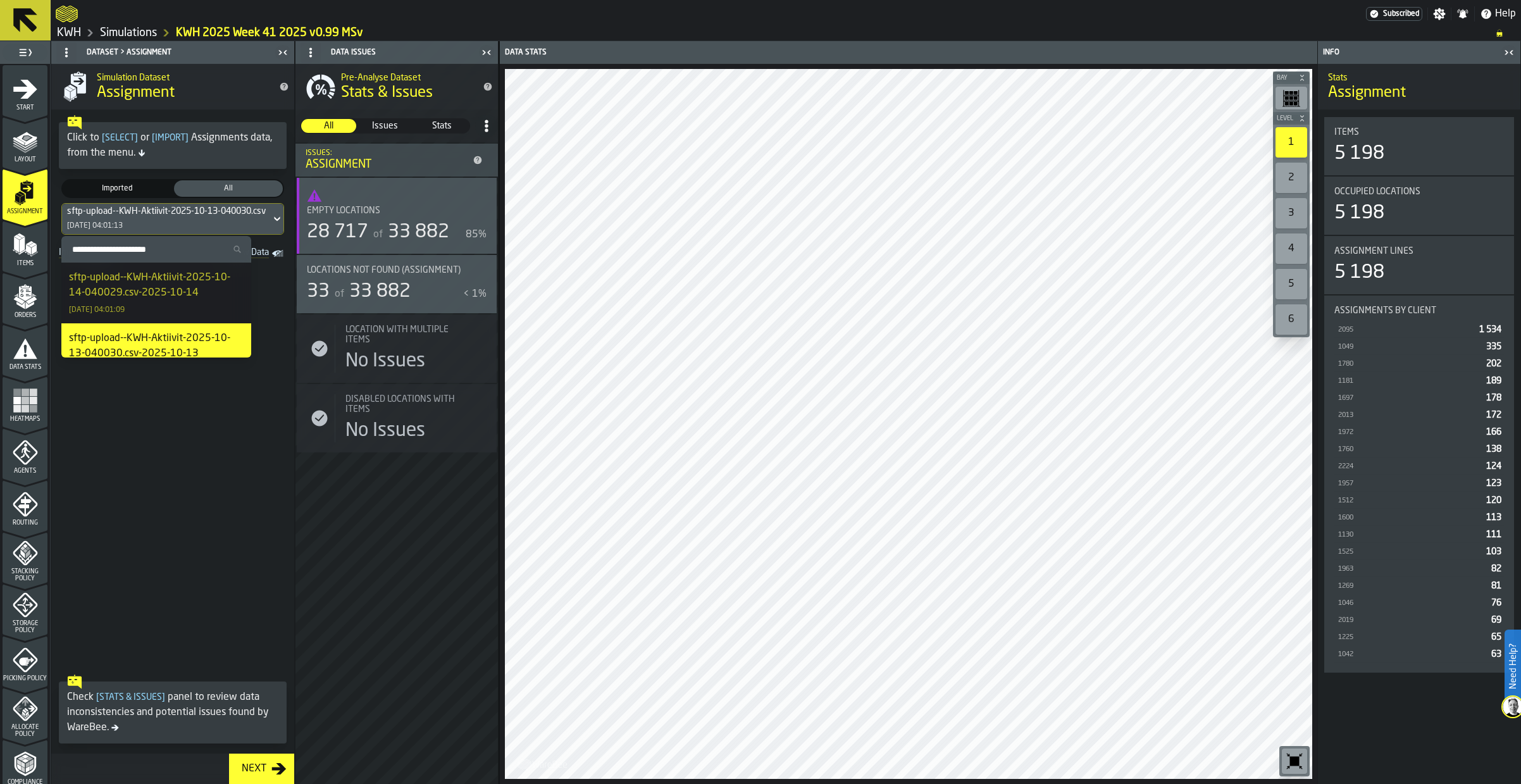
click at [188, 494] on span at bounding box center [173, 466] width 243 height 407
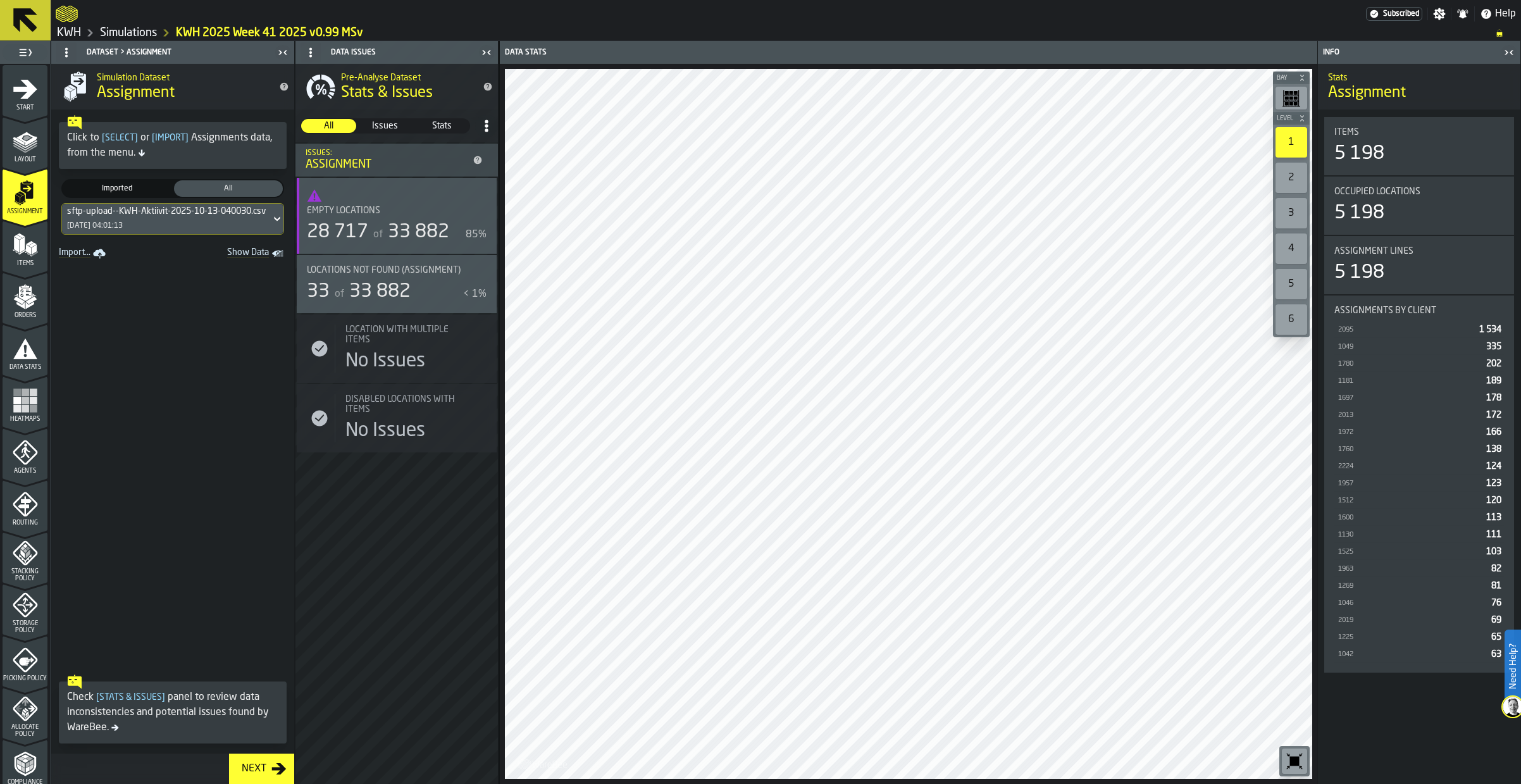
click at [17, 257] on div "Items" at bounding box center [24, 250] width 45 height 35
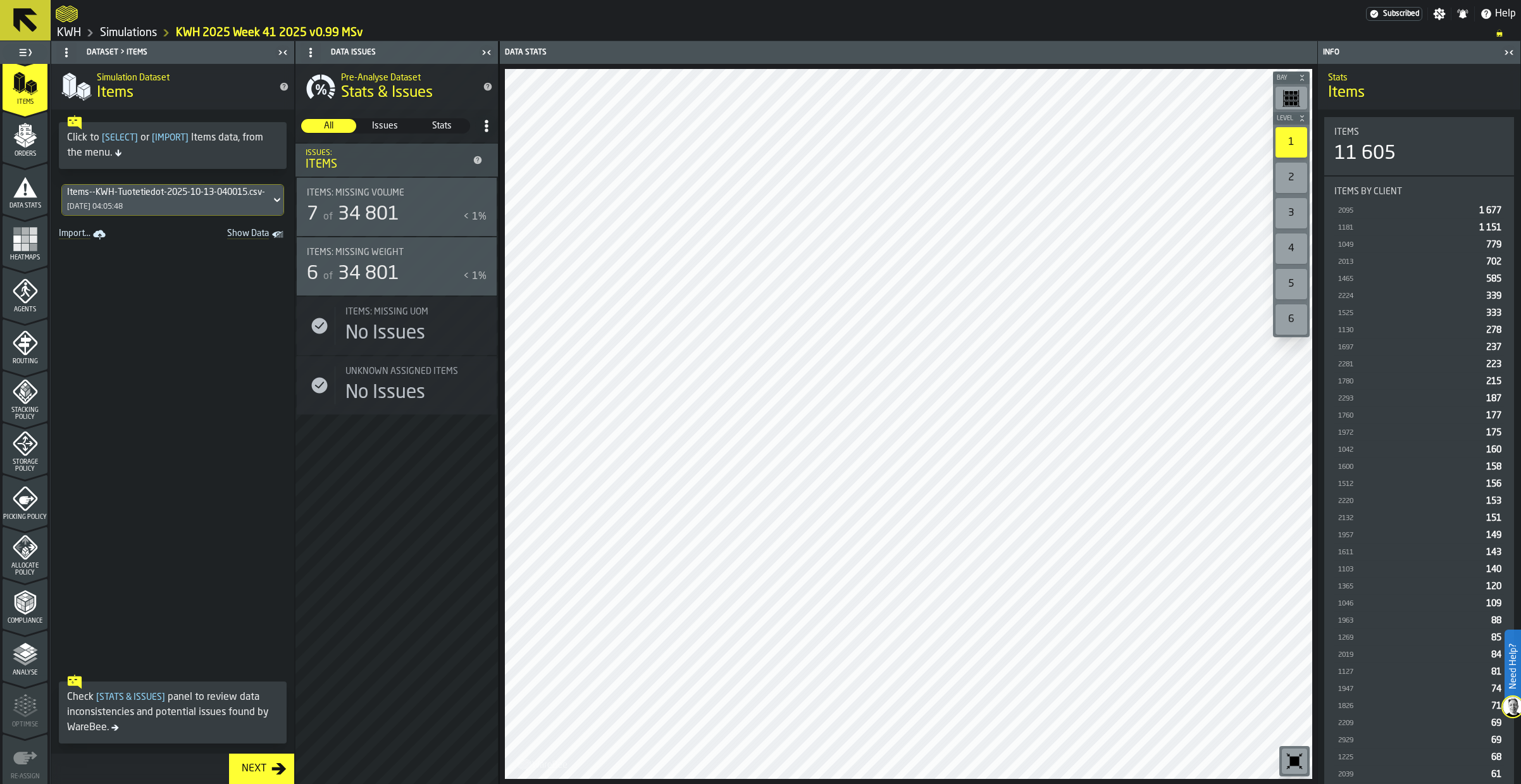
scroll to position [190, 0]
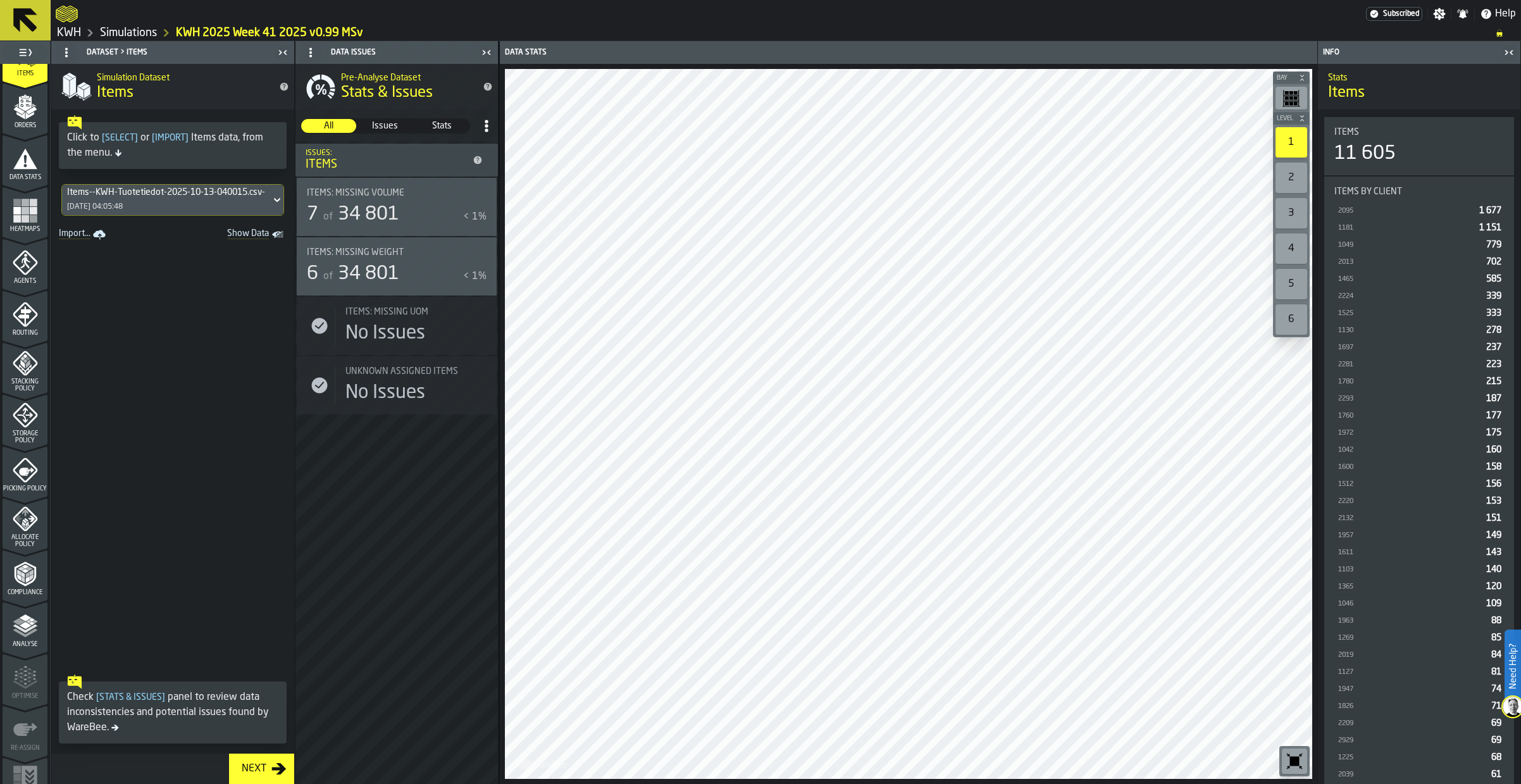
click at [25, 626] on polygon "menu Analyse" at bounding box center [24, 625] width 12 height 7
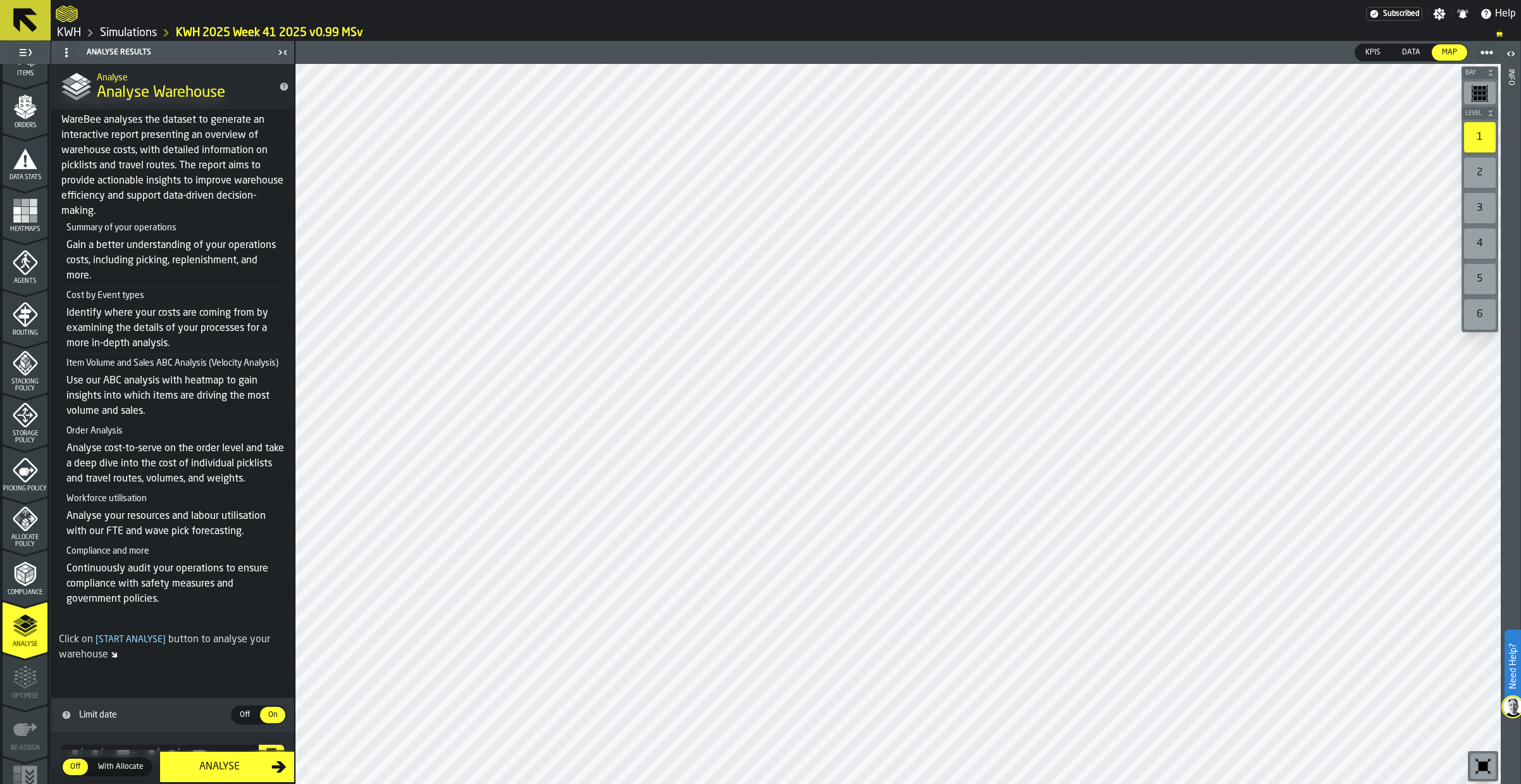
scroll to position [86, 0]
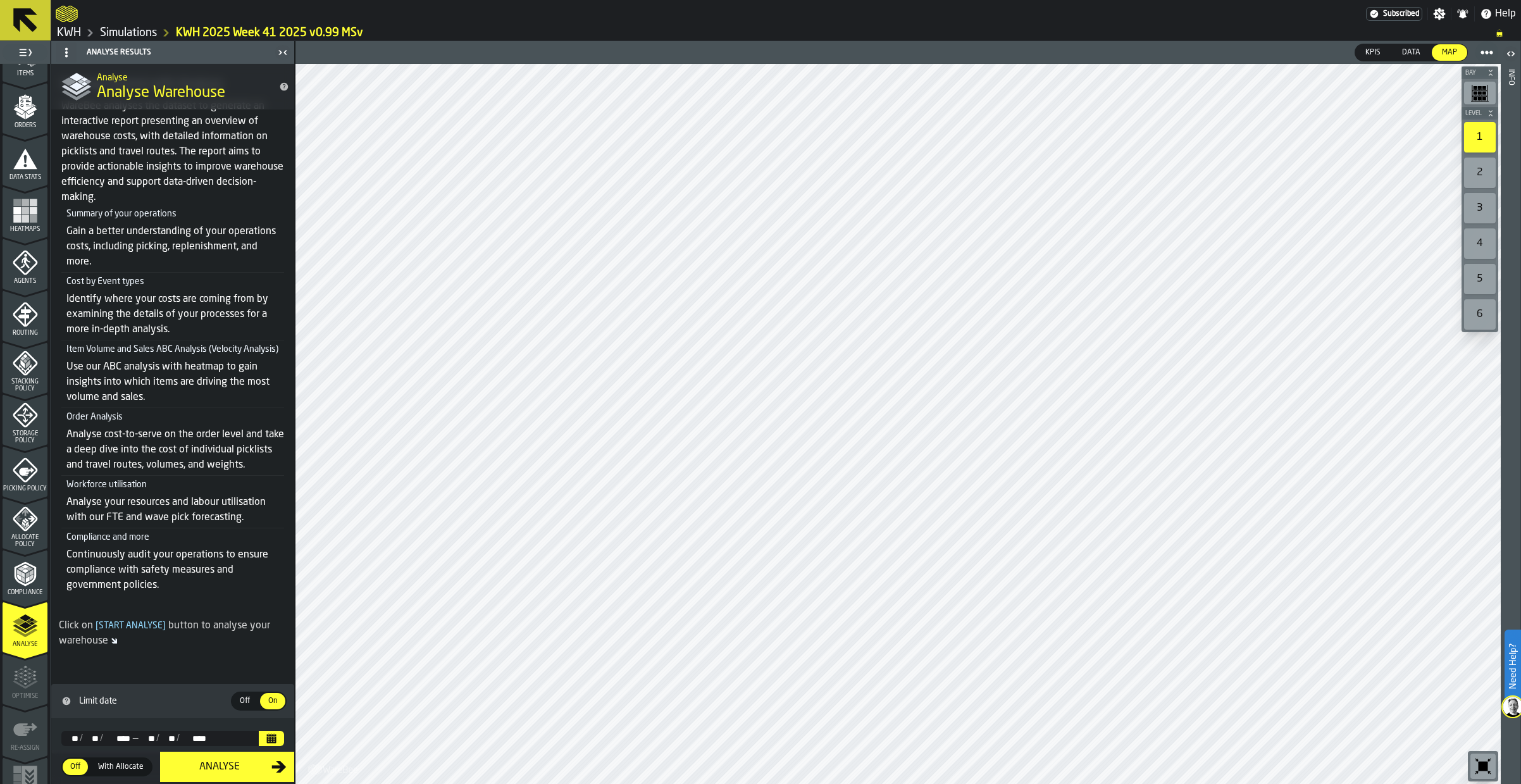
click at [268, 740] on icon "Calendar" at bounding box center [272, 740] width 9 height 6
click at [217, 766] on div "Analyse" at bounding box center [220, 767] width 104 height 15
